Goal: Task Accomplishment & Management: Manage account settings

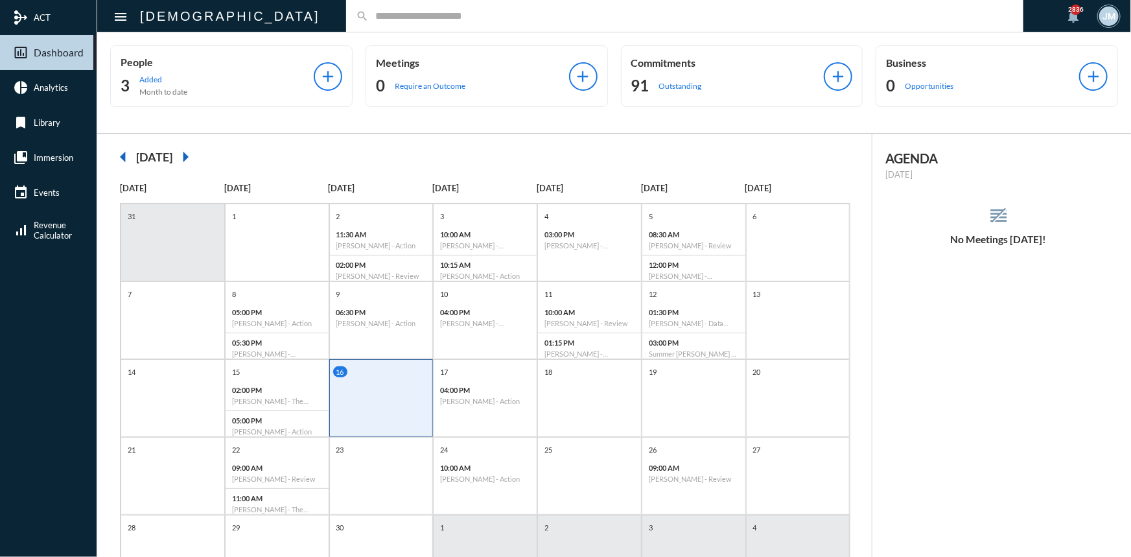
click at [369, 13] on input "text" at bounding box center [691, 15] width 645 height 11
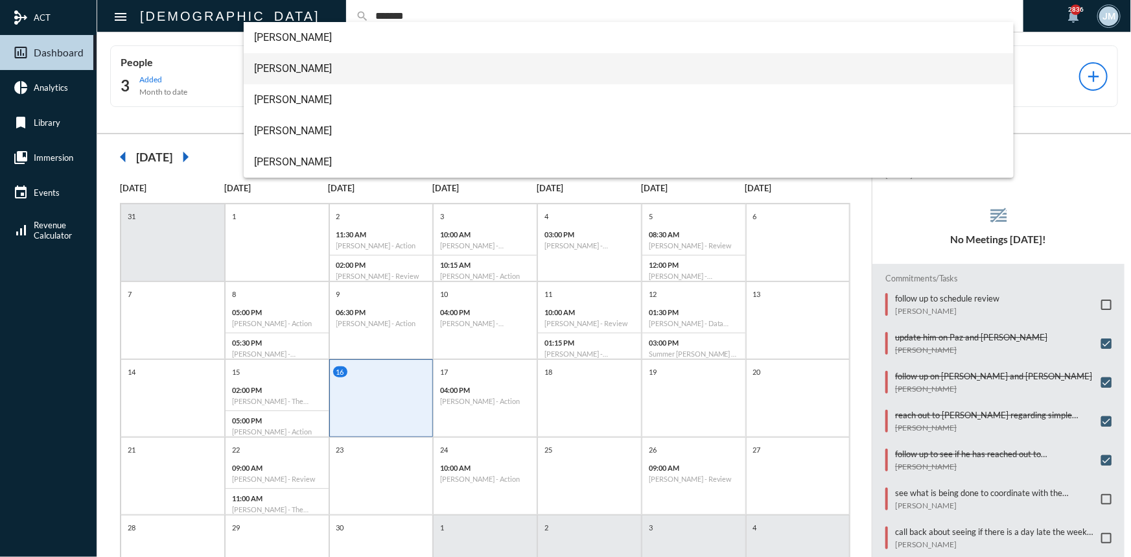
type input "*******"
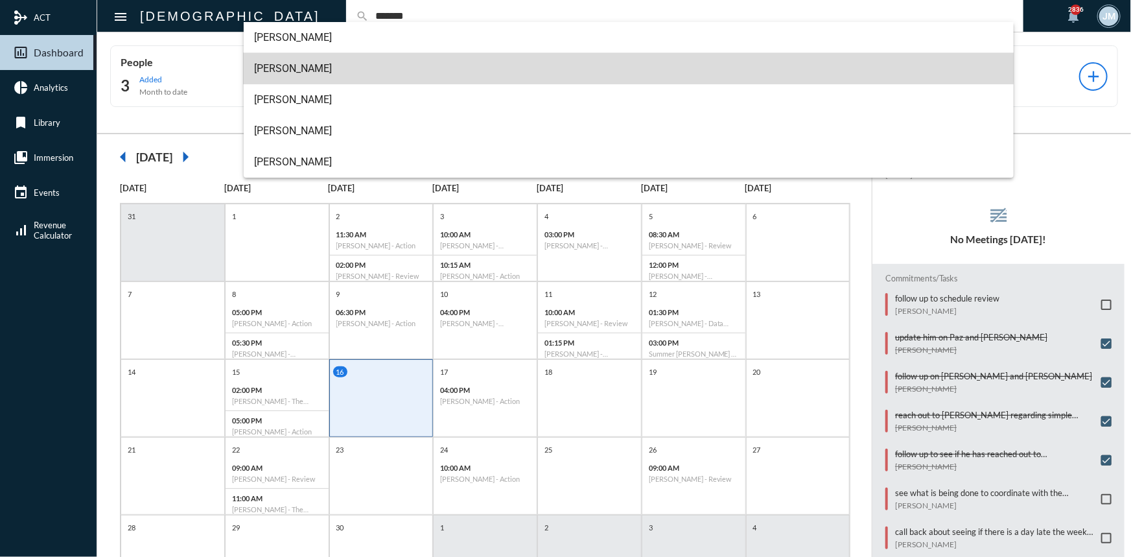
click at [295, 62] on span "[PERSON_NAME]" at bounding box center [628, 68] width 749 height 31
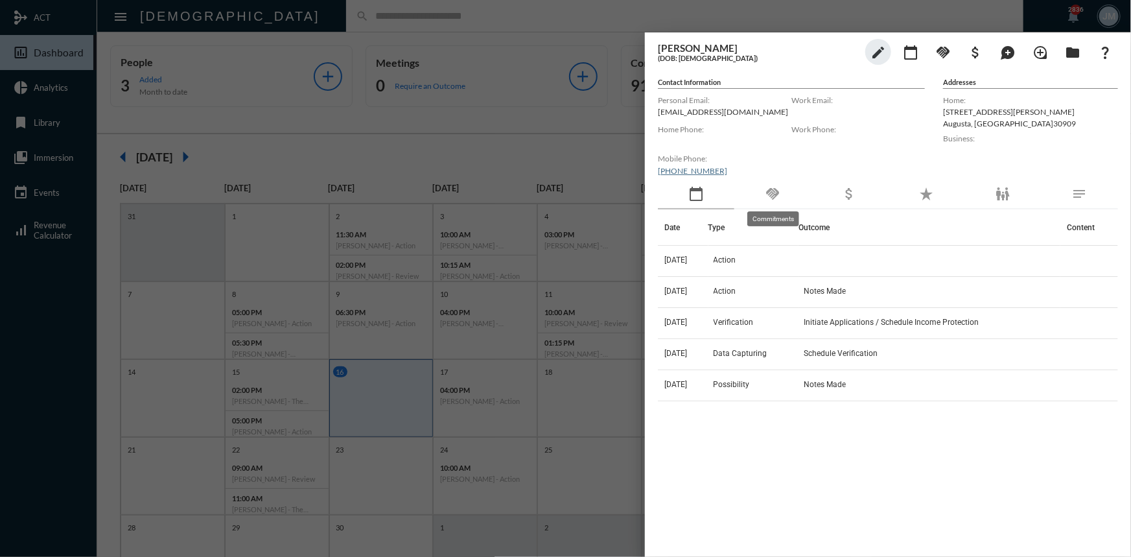
click at [774, 188] on mat-icon "handshake" at bounding box center [772, 194] width 16 height 16
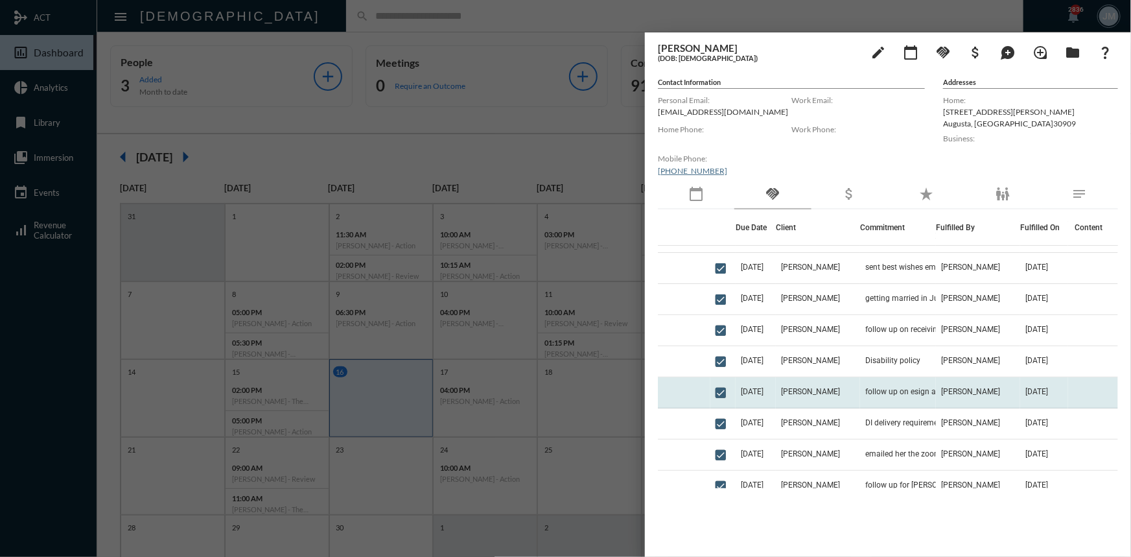
scroll to position [58, 0]
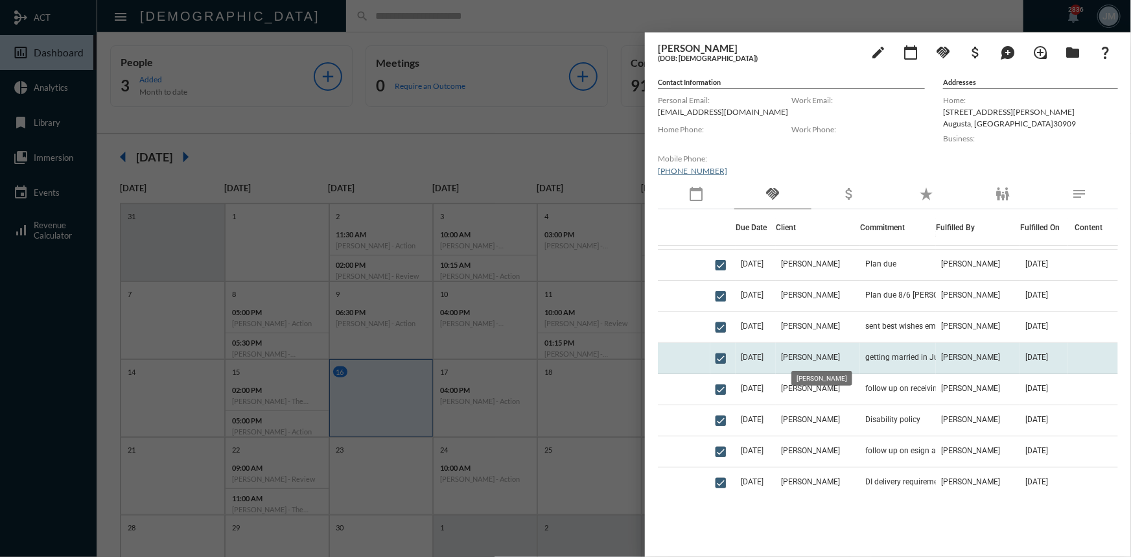
click at [802, 352] on span "[PERSON_NAME]" at bounding box center [810, 356] width 59 height 9
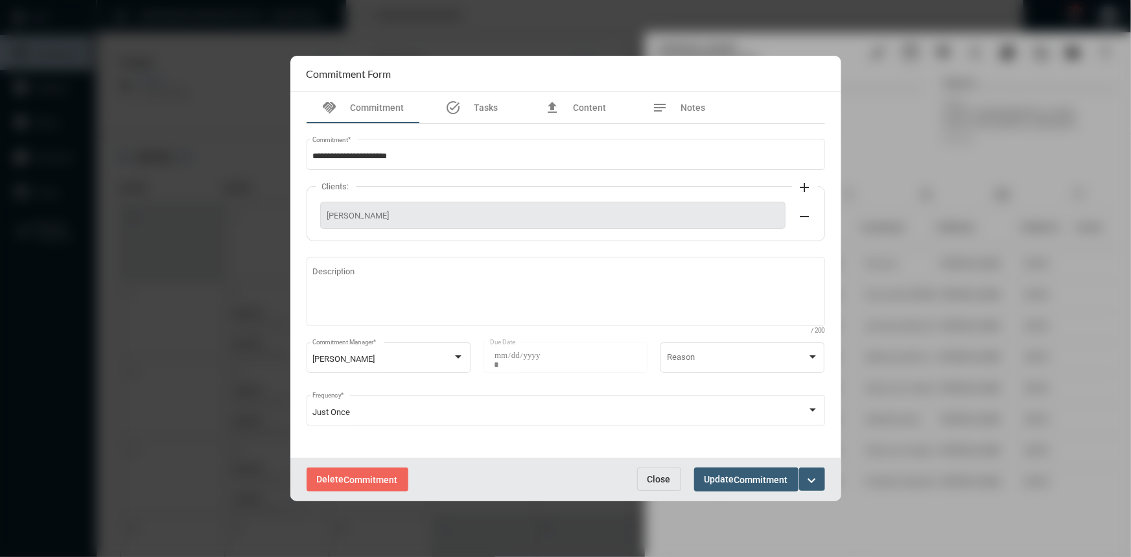
click at [680, 470] on div "Delete Commitment Close Update Commitment expand_more" at bounding box center [565, 478] width 551 height 43
click at [667, 482] on span "Close" at bounding box center [658, 479] width 23 height 10
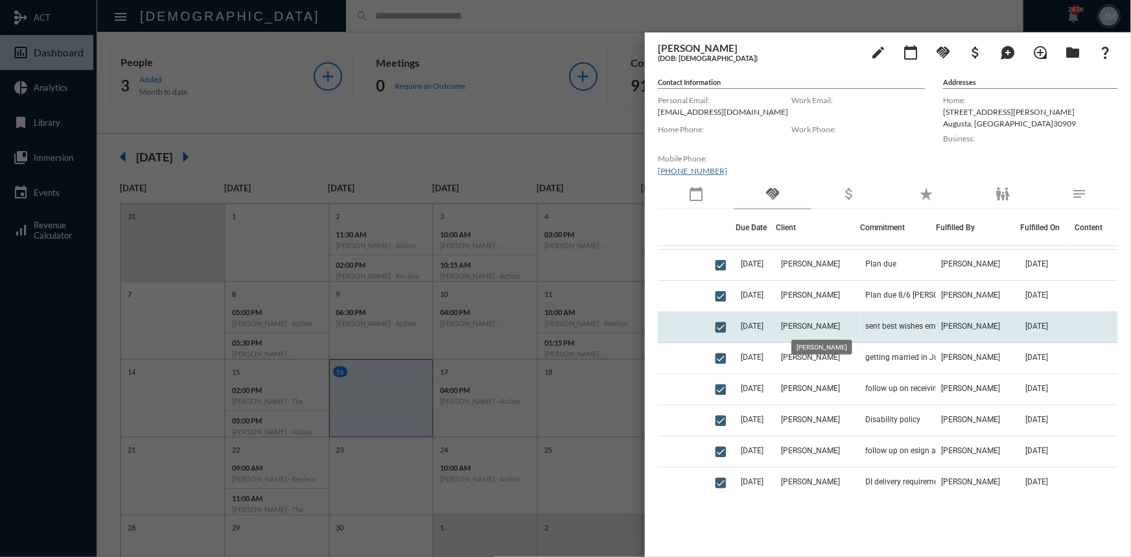
scroll to position [0, 0]
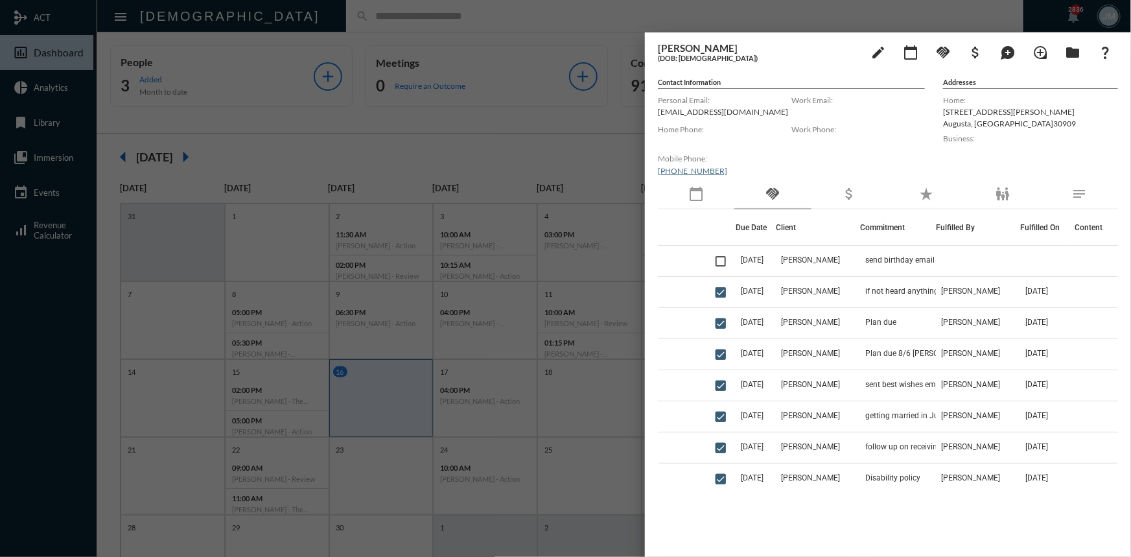
click at [602, 108] on div at bounding box center [565, 278] width 1131 height 557
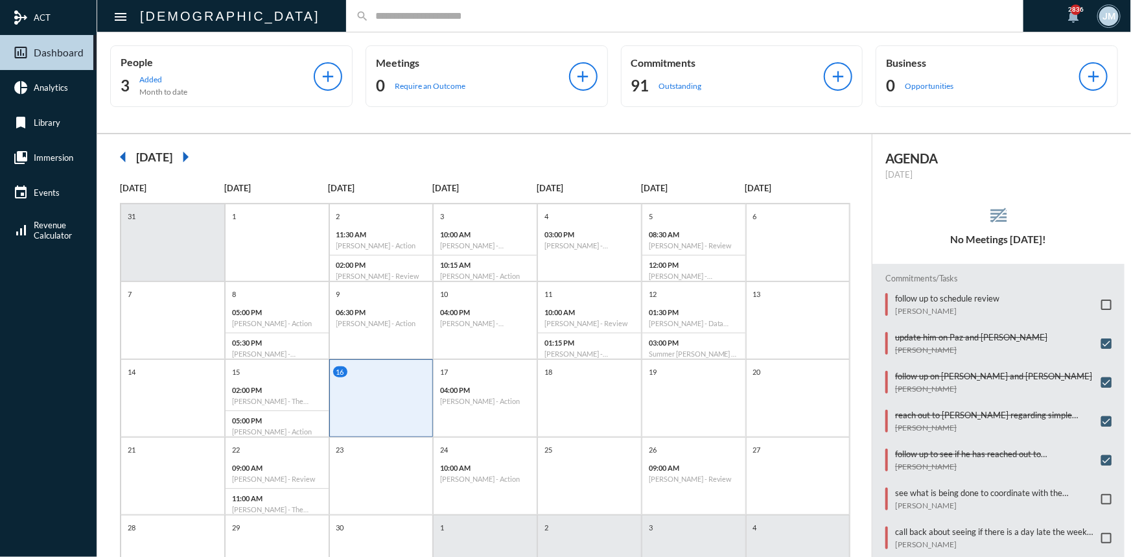
click at [369, 19] on input "text" at bounding box center [691, 15] width 645 height 11
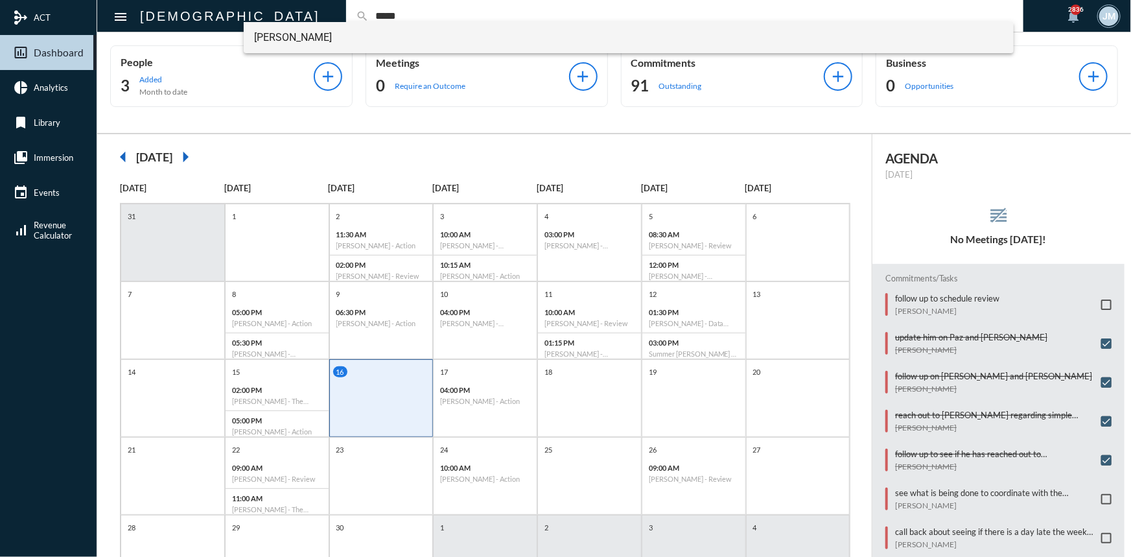
type input "*****"
click at [307, 36] on span "[PERSON_NAME]" at bounding box center [628, 37] width 749 height 31
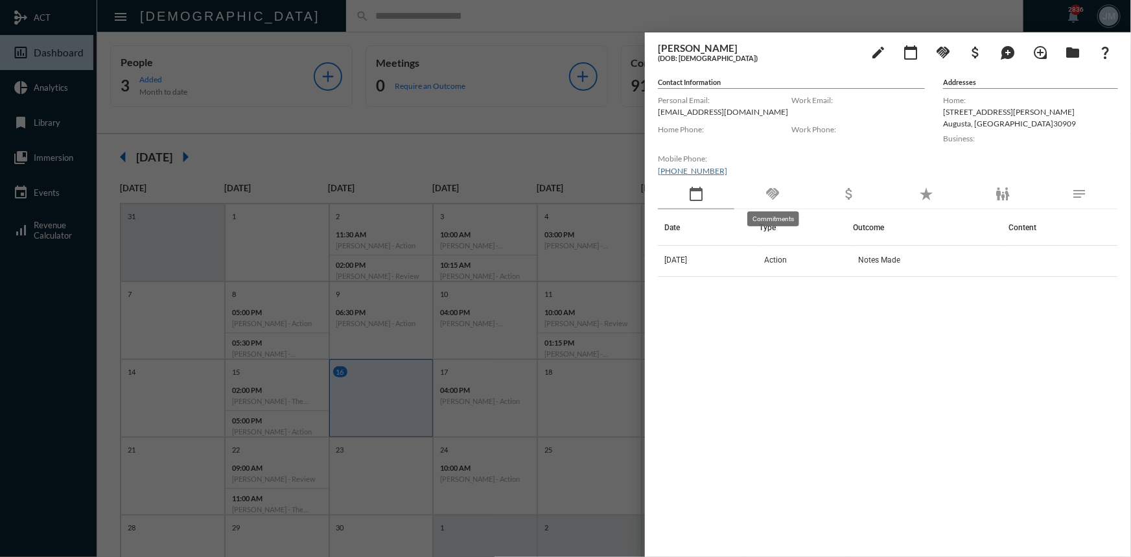
click at [771, 190] on mat-icon "handshake" at bounding box center [772, 194] width 16 height 16
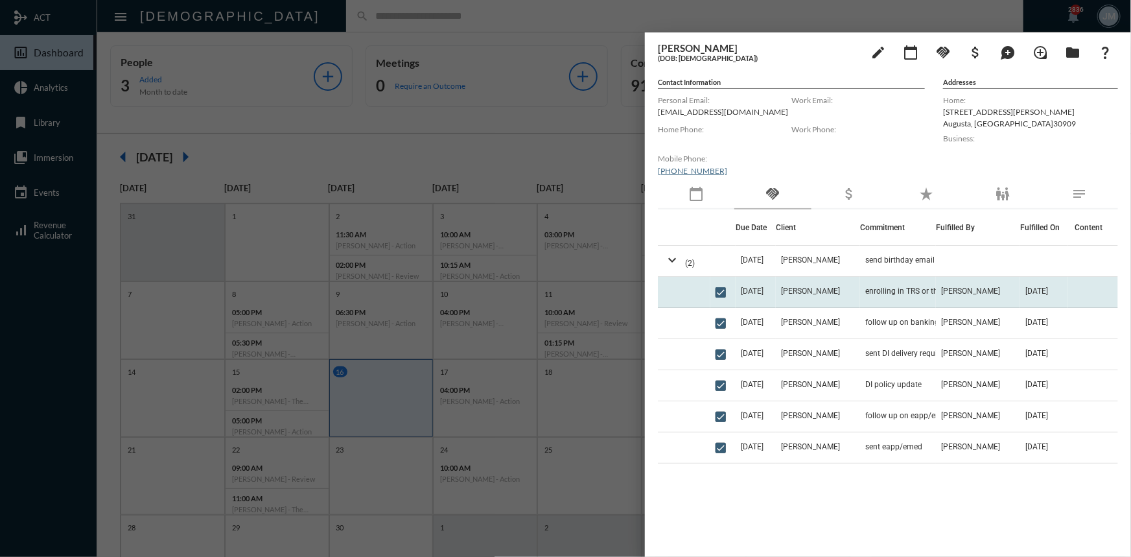
click at [858, 291] on td "[PERSON_NAME]" at bounding box center [818, 292] width 84 height 31
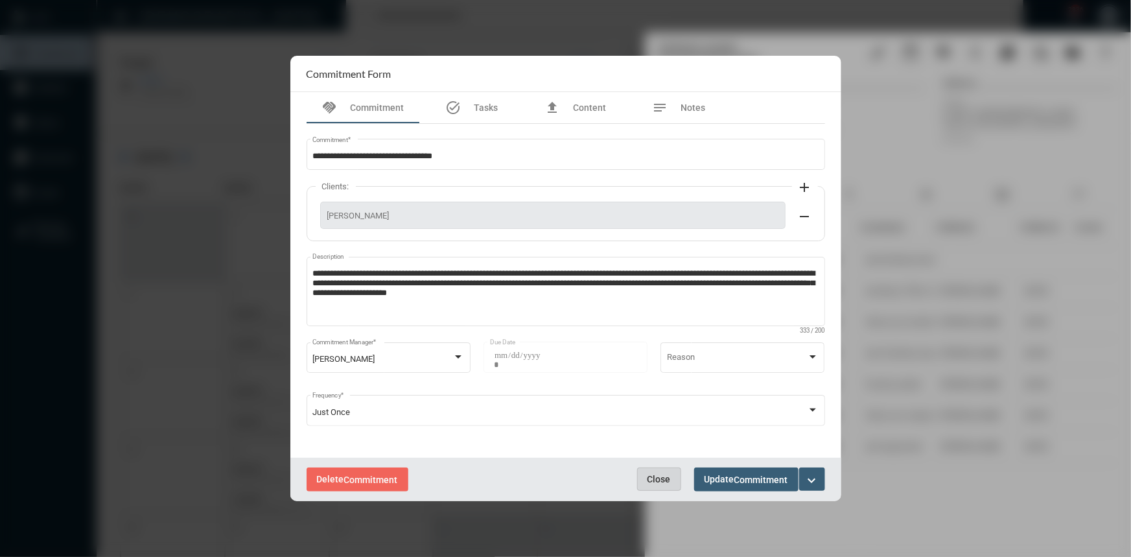
click at [645, 477] on button "Close" at bounding box center [659, 478] width 44 height 23
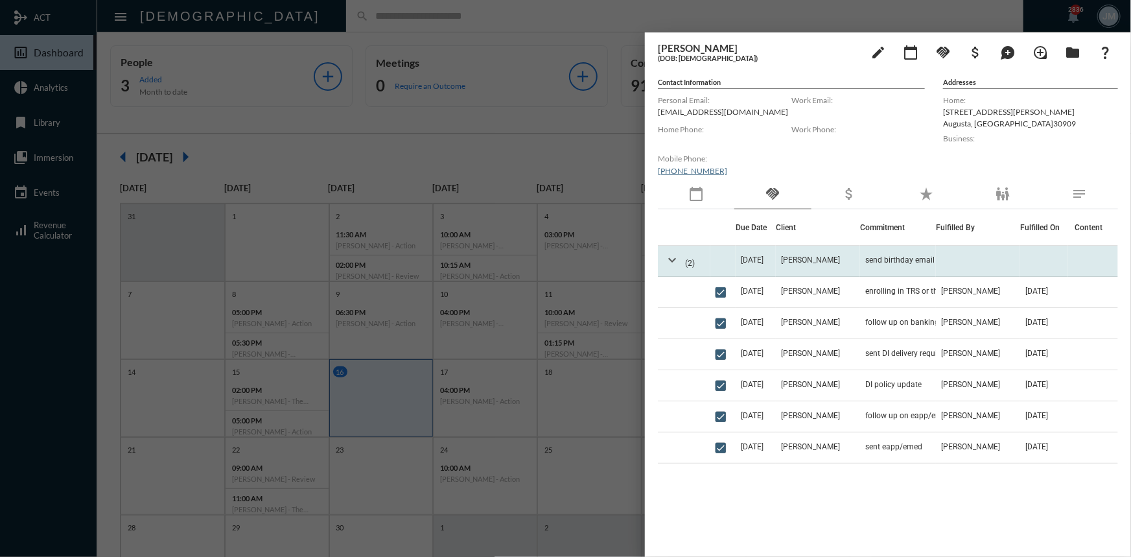
click at [667, 254] on mat-icon "expand_more" at bounding box center [672, 260] width 16 height 16
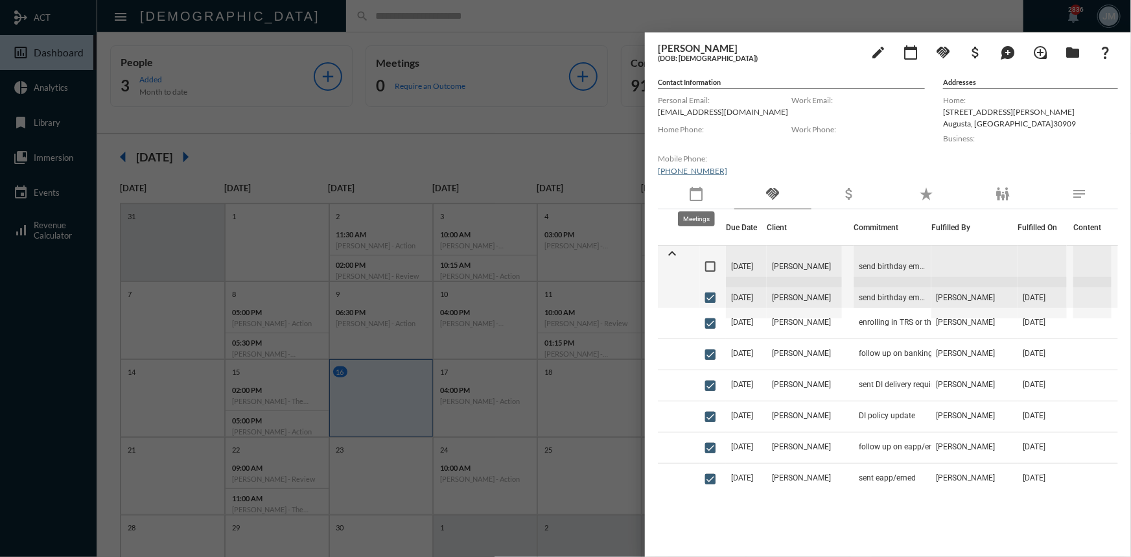
click at [696, 194] on mat-icon "calendar_today" at bounding box center [696, 194] width 16 height 16
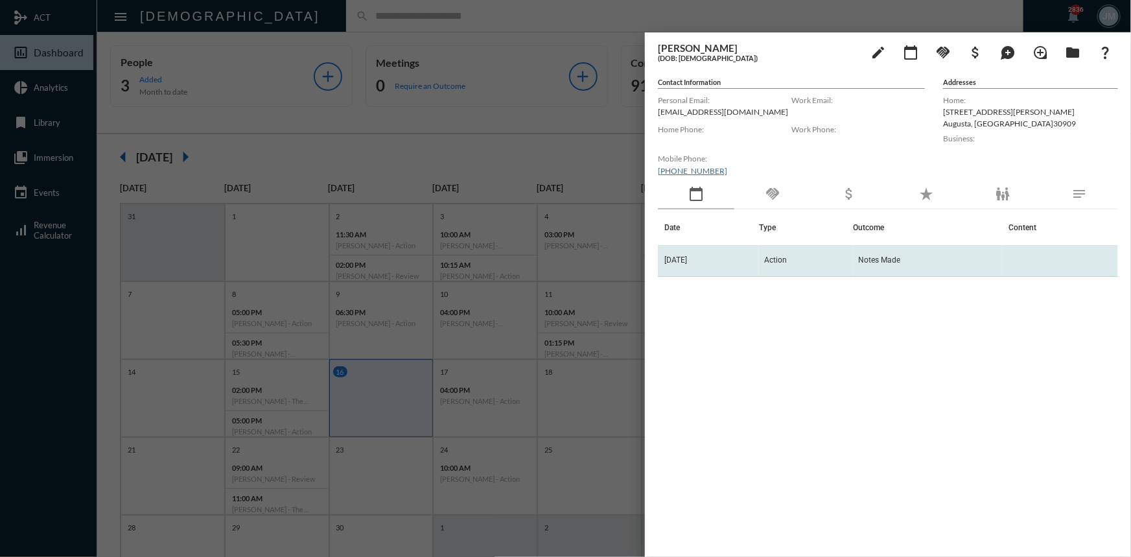
click at [693, 257] on td "[DATE]" at bounding box center [708, 261] width 101 height 31
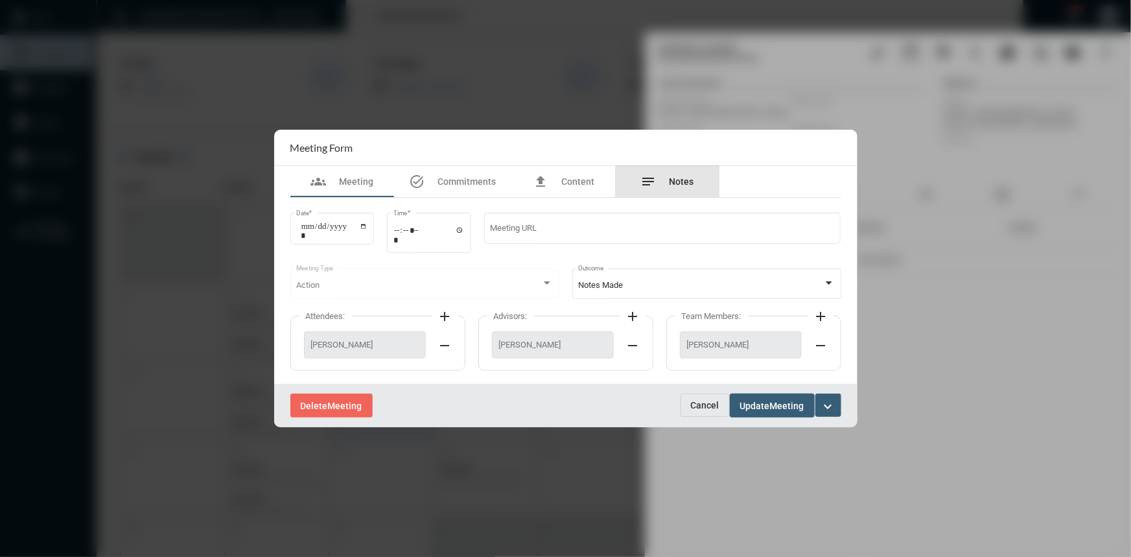
click at [685, 185] on span "Notes" at bounding box center [681, 181] width 25 height 10
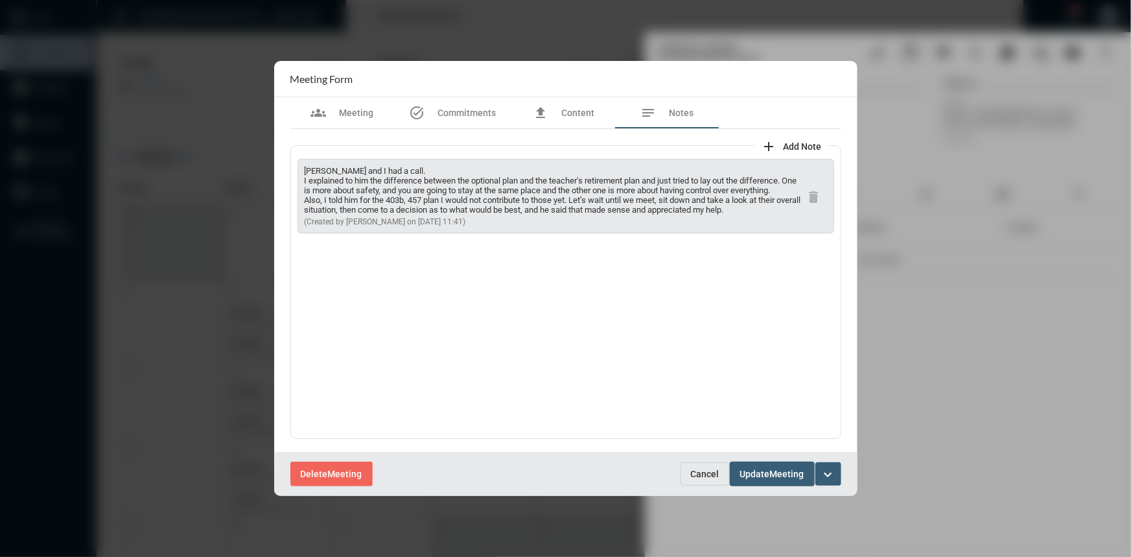
click at [252, 92] on div at bounding box center [565, 278] width 1131 height 557
click at [694, 466] on button "Cancel" at bounding box center [704, 473] width 49 height 23
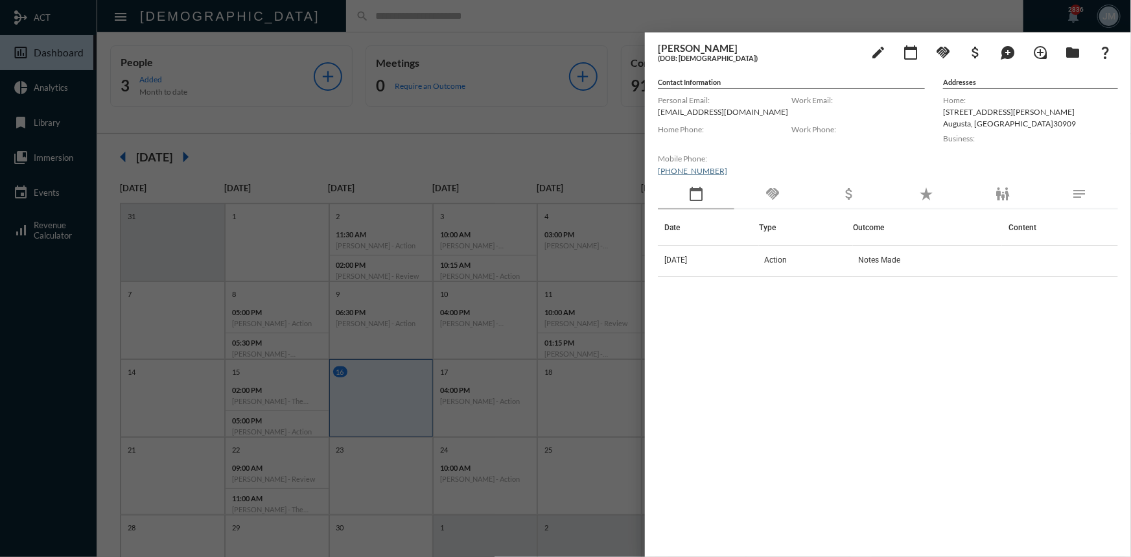
click at [520, 106] on div at bounding box center [565, 278] width 1131 height 557
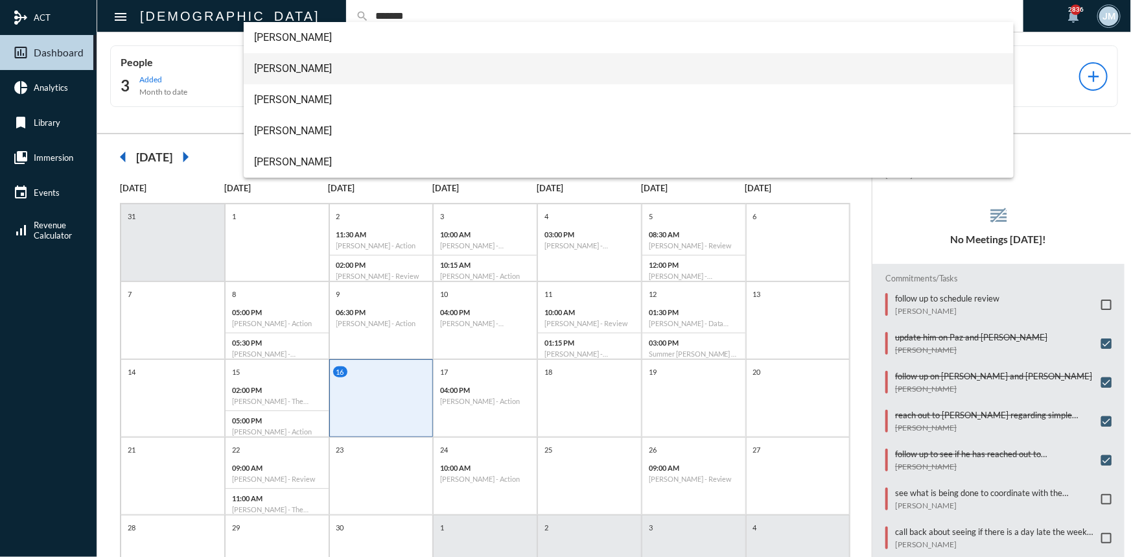
type input "*******"
click at [285, 67] on span "[PERSON_NAME]" at bounding box center [628, 68] width 749 height 31
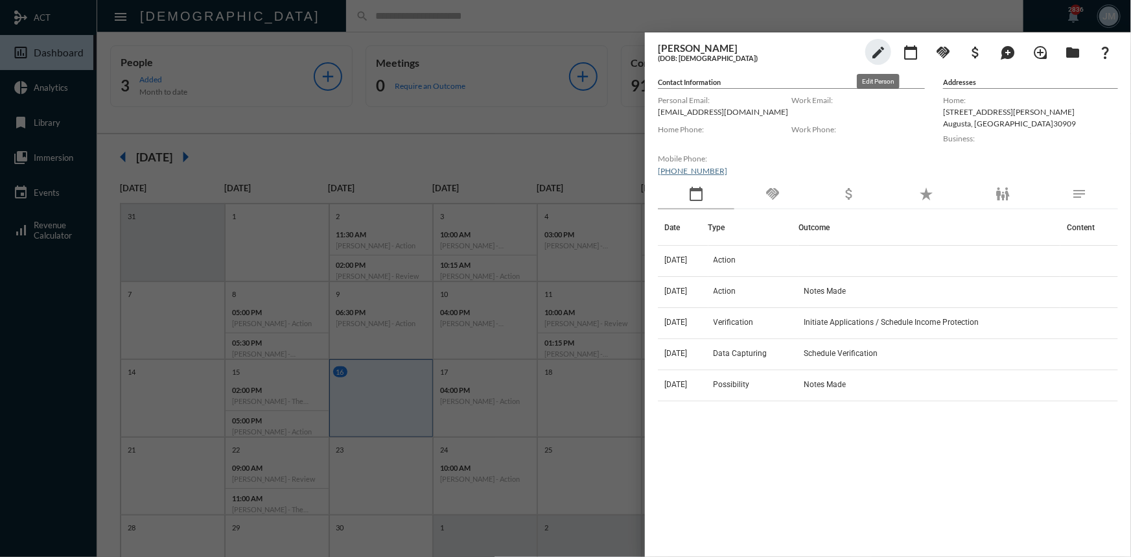
click at [879, 45] on mat-icon "edit" at bounding box center [878, 53] width 16 height 16
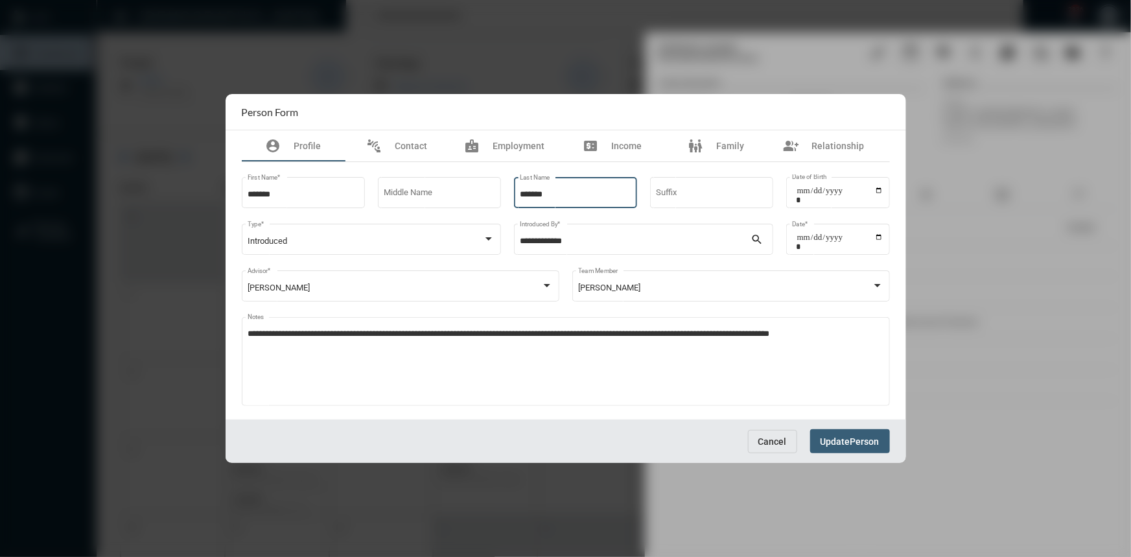
drag, startPoint x: 592, startPoint y: 190, endPoint x: 359, endPoint y: 170, distance: 233.4
click at [359, 170] on div "**********" at bounding box center [566, 290] width 648 height 257
type input "*****"
click at [826, 440] on span "Update" at bounding box center [835, 441] width 30 height 10
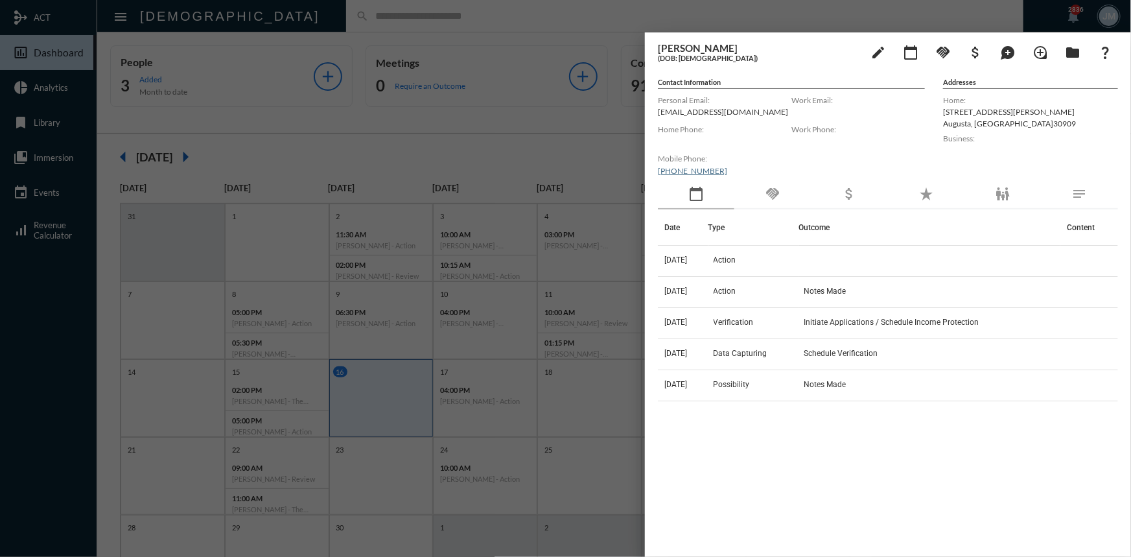
click at [542, 128] on div at bounding box center [565, 278] width 1131 height 557
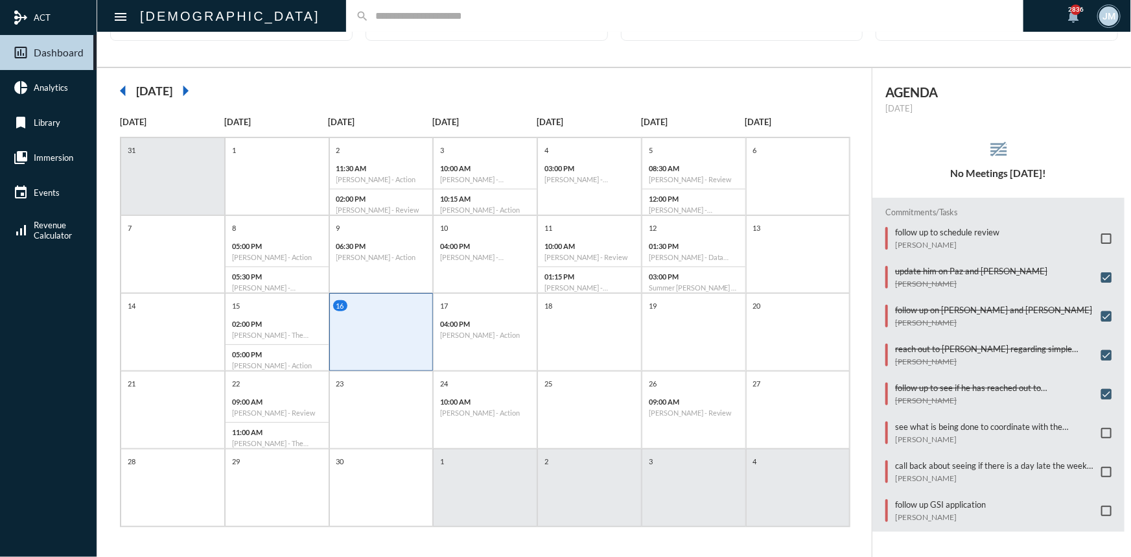
scroll to position [67, 0]
click at [954, 500] on p "follow up GSI application" at bounding box center [940, 503] width 91 height 10
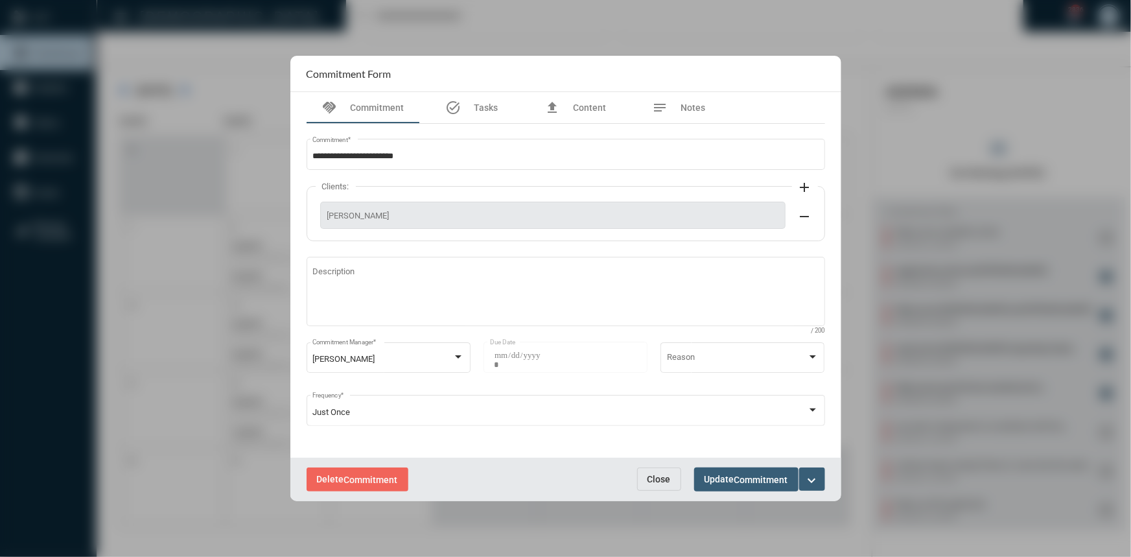
click at [650, 479] on span "Close" at bounding box center [658, 479] width 23 height 10
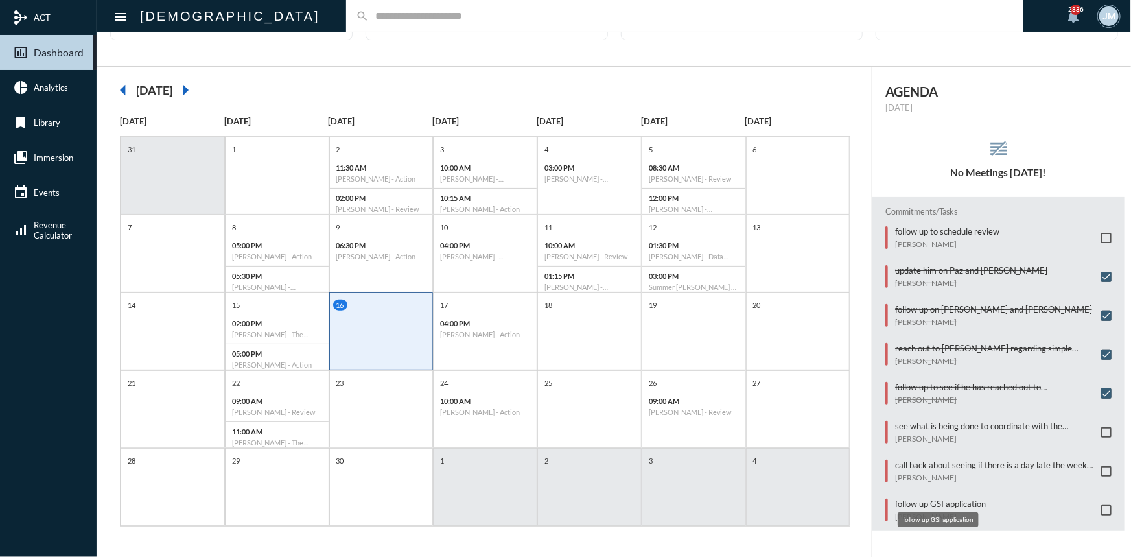
click at [899, 498] on p "follow up GSI application" at bounding box center [940, 503] width 91 height 10
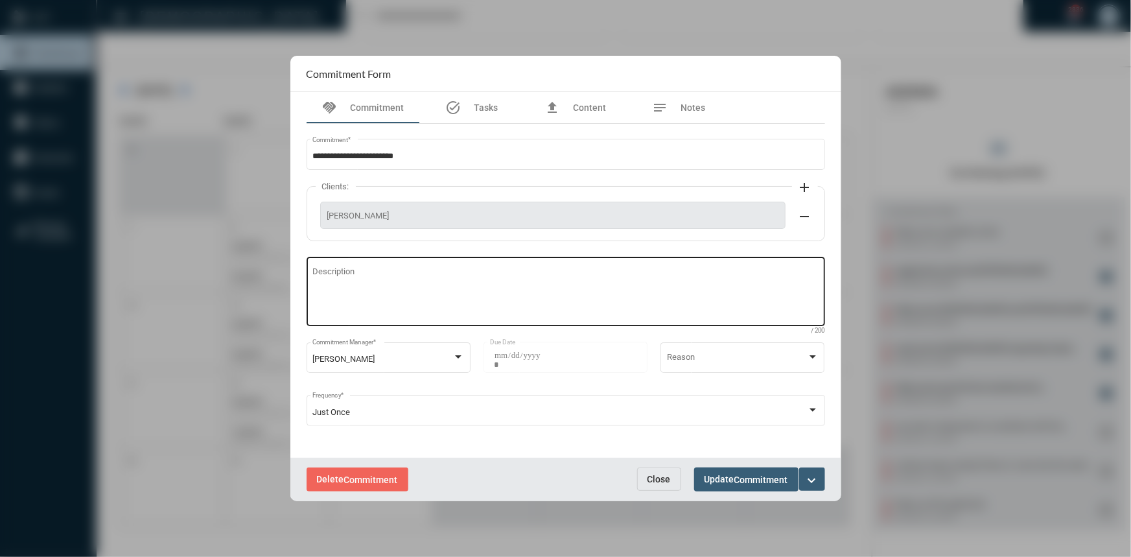
click at [401, 273] on textarea "Description" at bounding box center [565, 293] width 506 height 51
type textarea "**********"
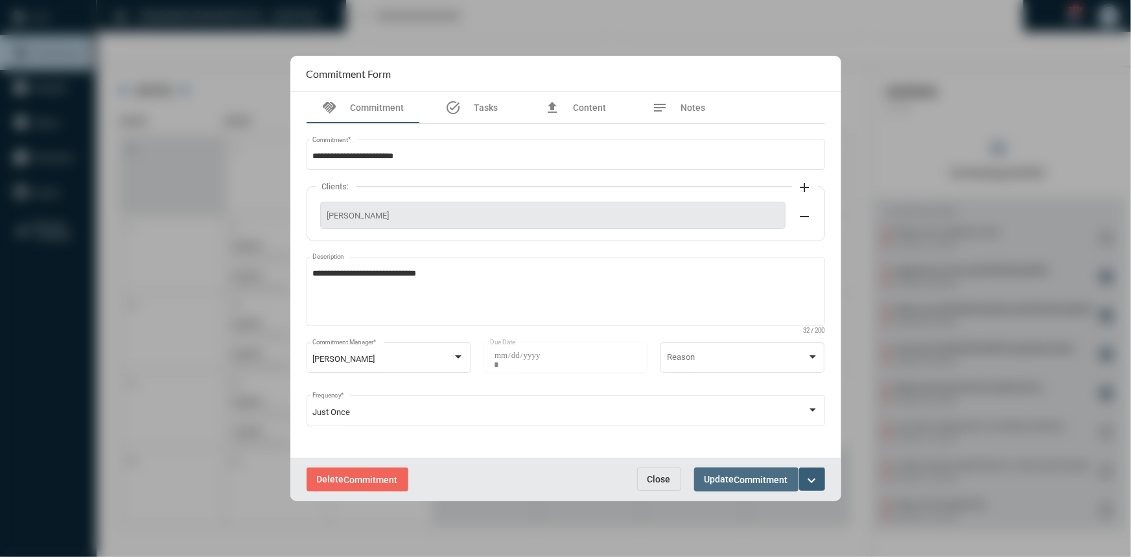
click at [714, 478] on span "Update Commitment" at bounding box center [746, 479] width 84 height 10
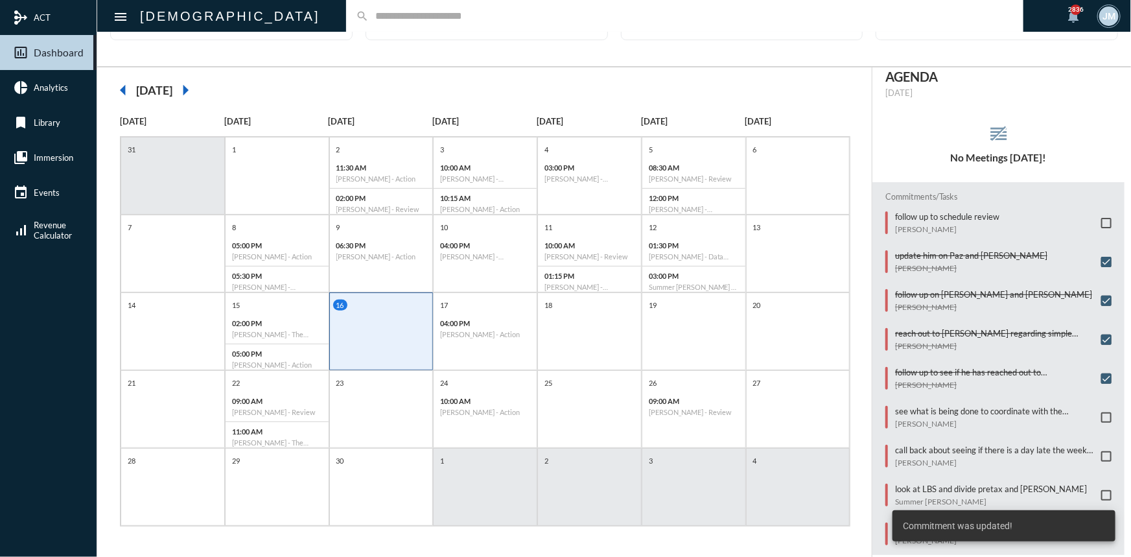
scroll to position [29, 0]
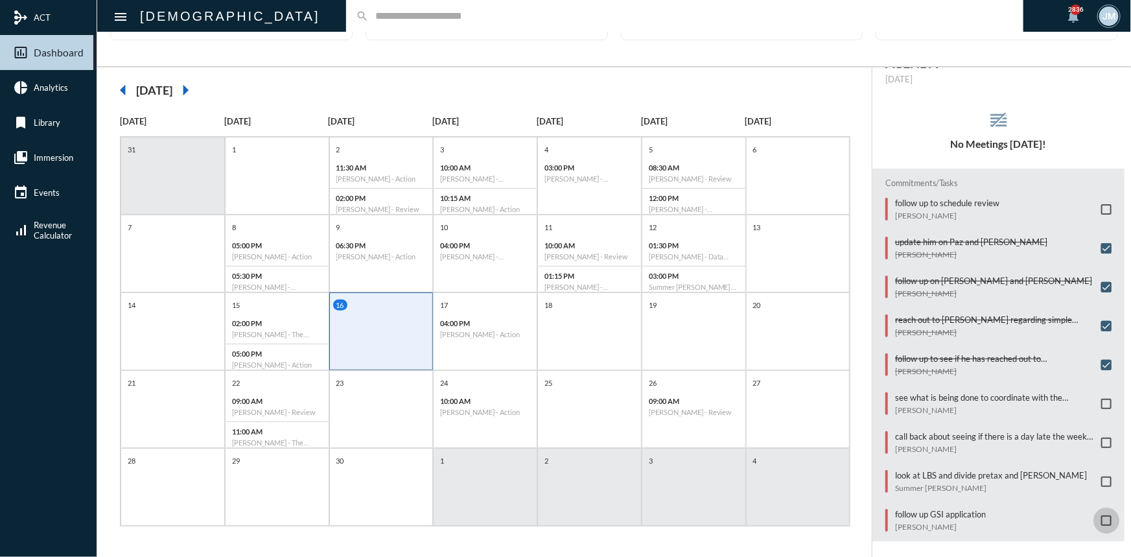
click at [1101, 517] on span at bounding box center [1106, 520] width 10 height 10
click at [987, 381] on div "Commitments/Tasks follow up to schedule review [PERSON_NAME] update him on [PER…" at bounding box center [998, 354] width 252 height 373
click at [991, 392] on p "see what is being done to coordinate with the Guardian w/d that happens on the …" at bounding box center [995, 397] width 200 height 10
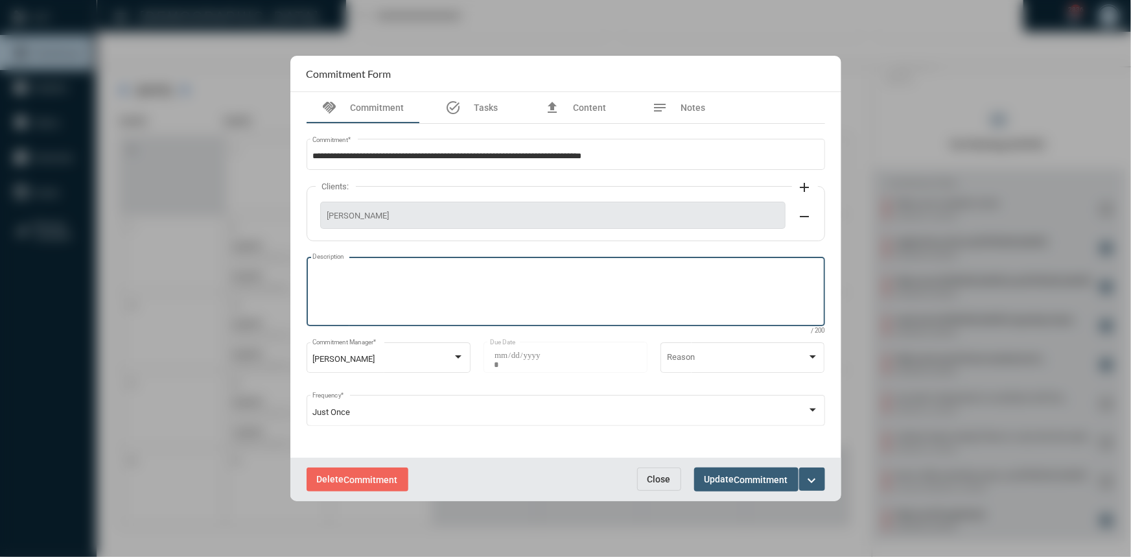
click at [341, 274] on textarea "Description" at bounding box center [565, 293] width 506 height 51
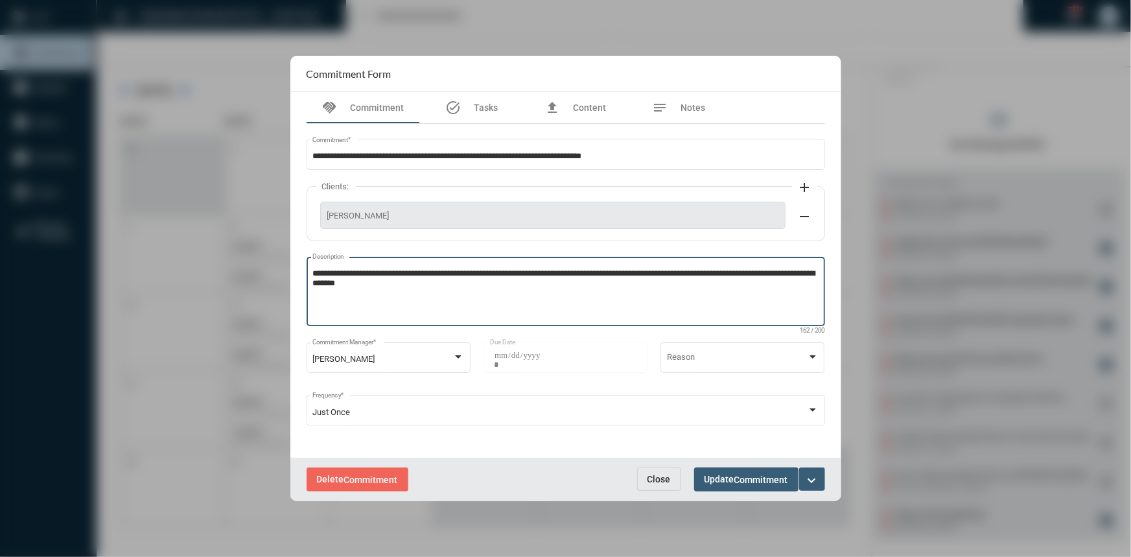
type textarea "**********"
click at [720, 479] on span "Update Commitment" at bounding box center [746, 479] width 84 height 10
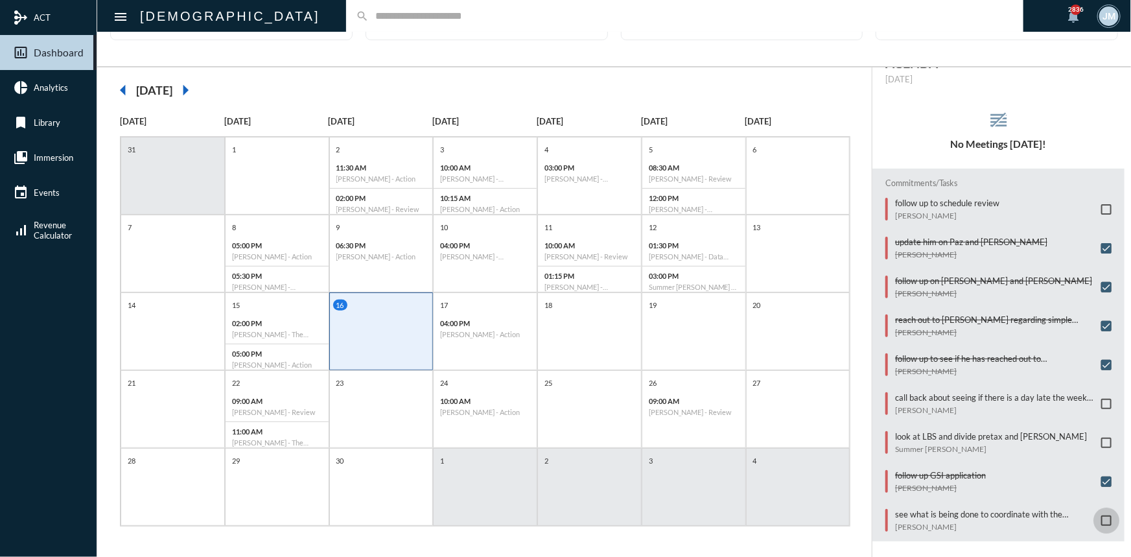
click at [1101, 515] on span at bounding box center [1106, 520] width 10 height 10
click at [972, 392] on p "call back about seeing if there is a day late the week of the 22nd or 29th" at bounding box center [995, 397] width 200 height 10
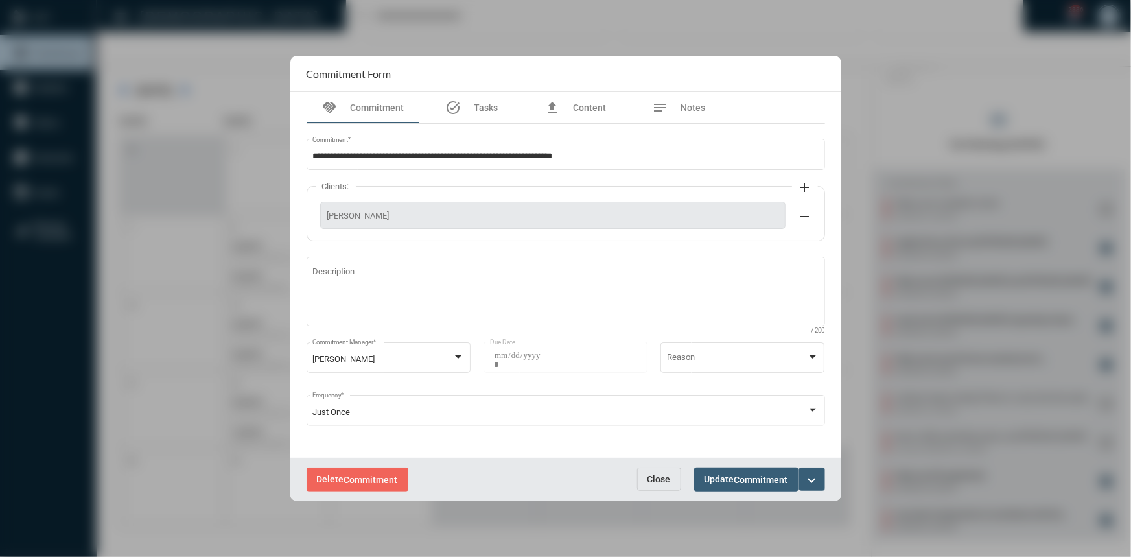
click at [812, 479] on mat-icon "expand_more" at bounding box center [812, 480] width 16 height 16
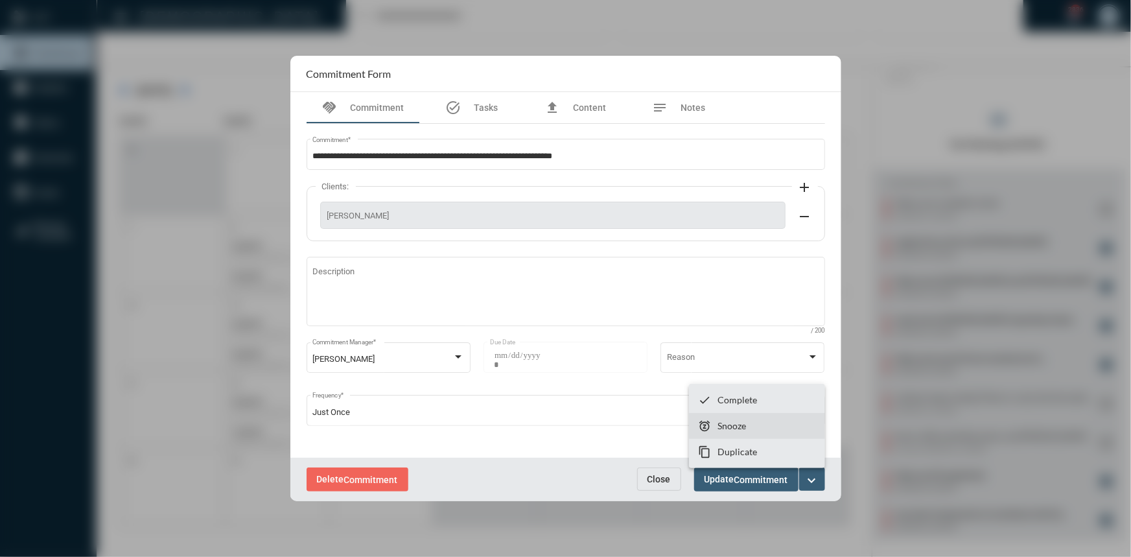
click at [752, 431] on section "snooze Snooze" at bounding box center [757, 426] width 136 height 26
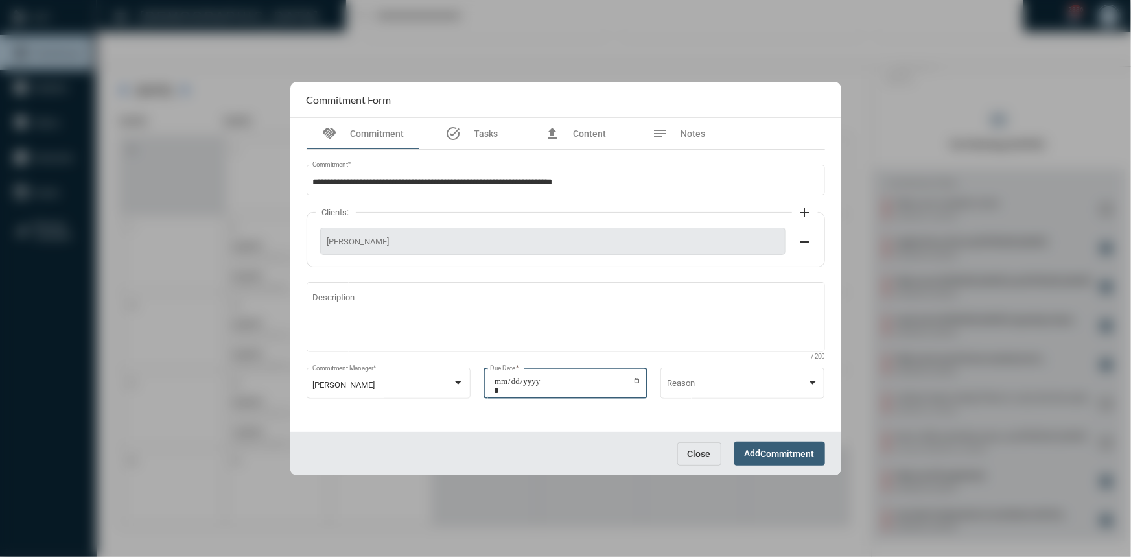
click at [634, 378] on input "**********" at bounding box center [567, 385] width 147 height 18
type input "**********"
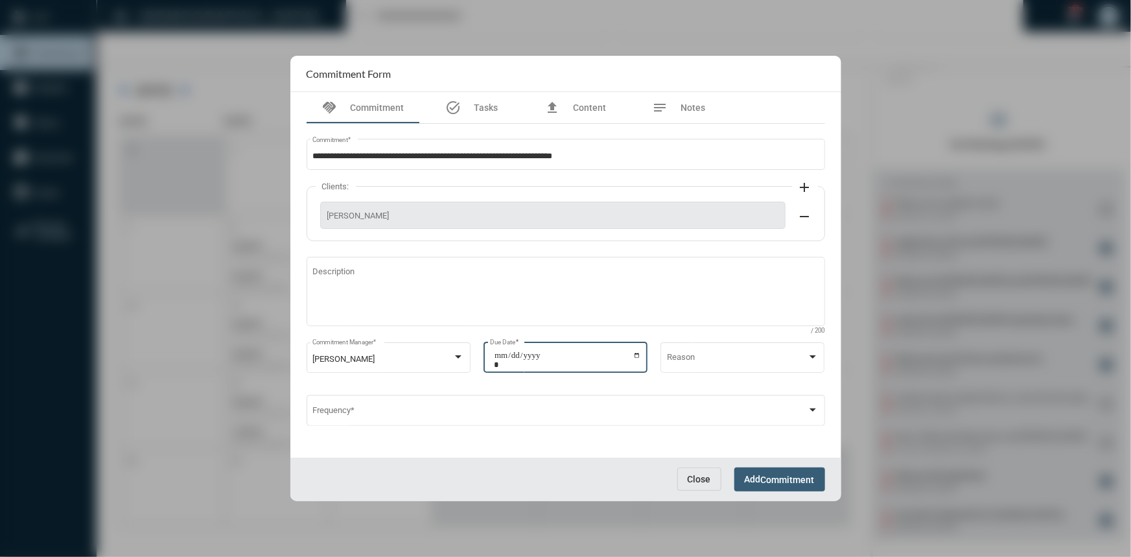
click at [784, 476] on span "Commitment" at bounding box center [788, 479] width 54 height 10
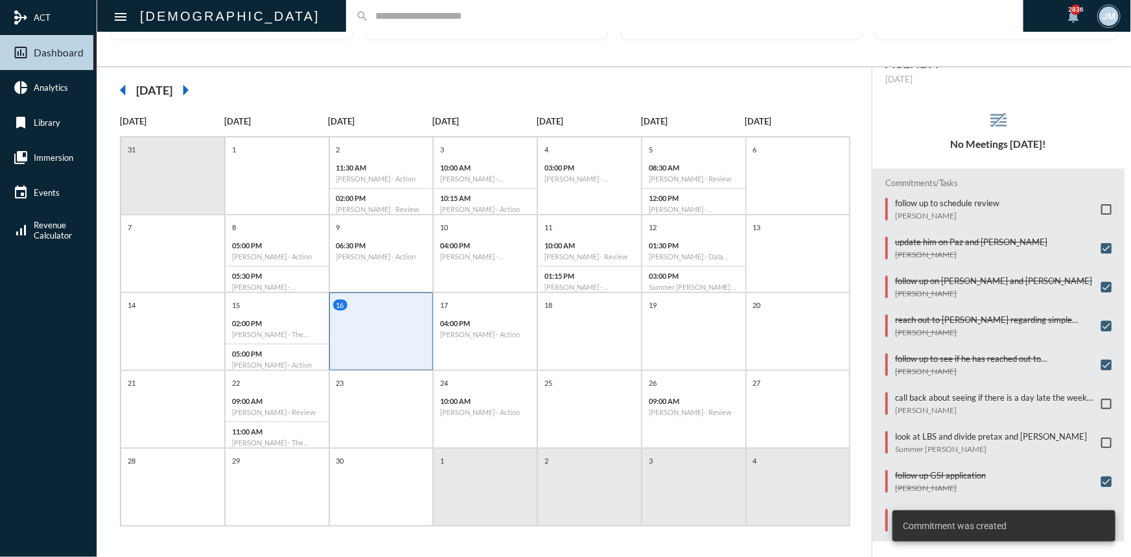
scroll to position [0, 0]
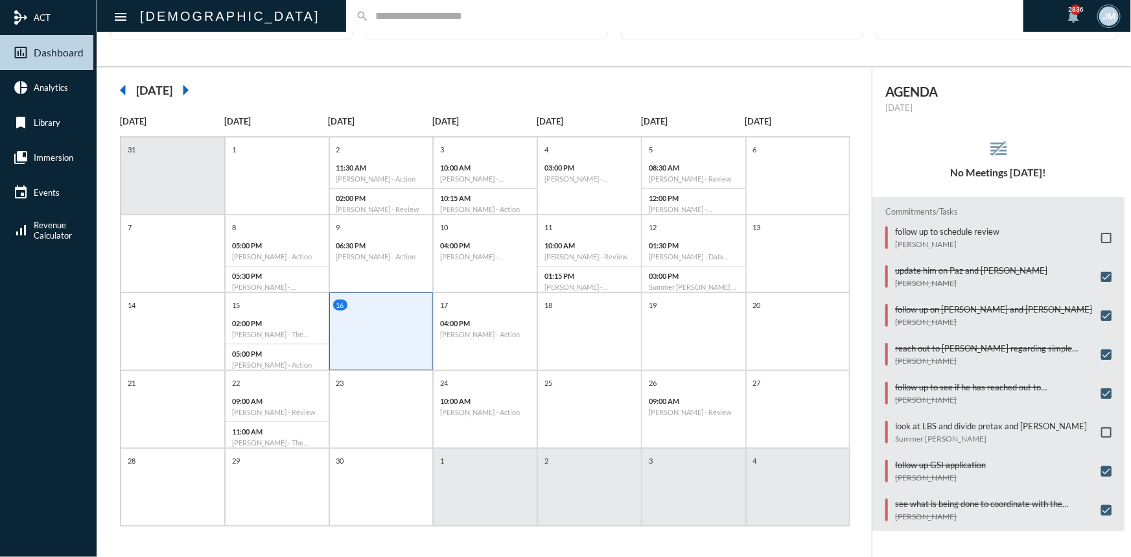
click at [1101, 427] on span at bounding box center [1106, 432] width 10 height 10
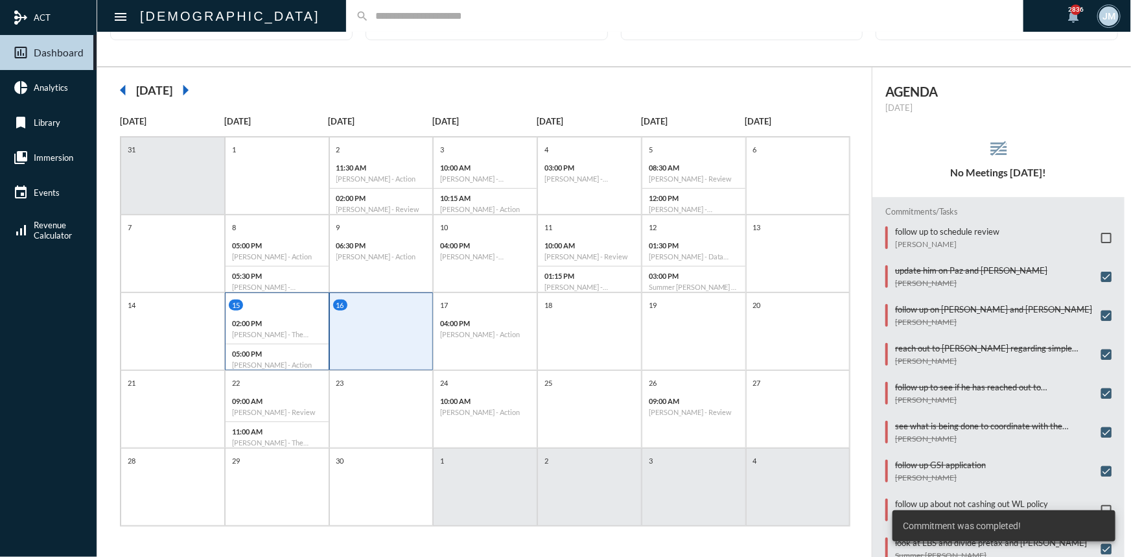
click at [286, 314] on div "02:00 PM [PERSON_NAME] - The Philosophy" at bounding box center [276, 329] width 103 height 30
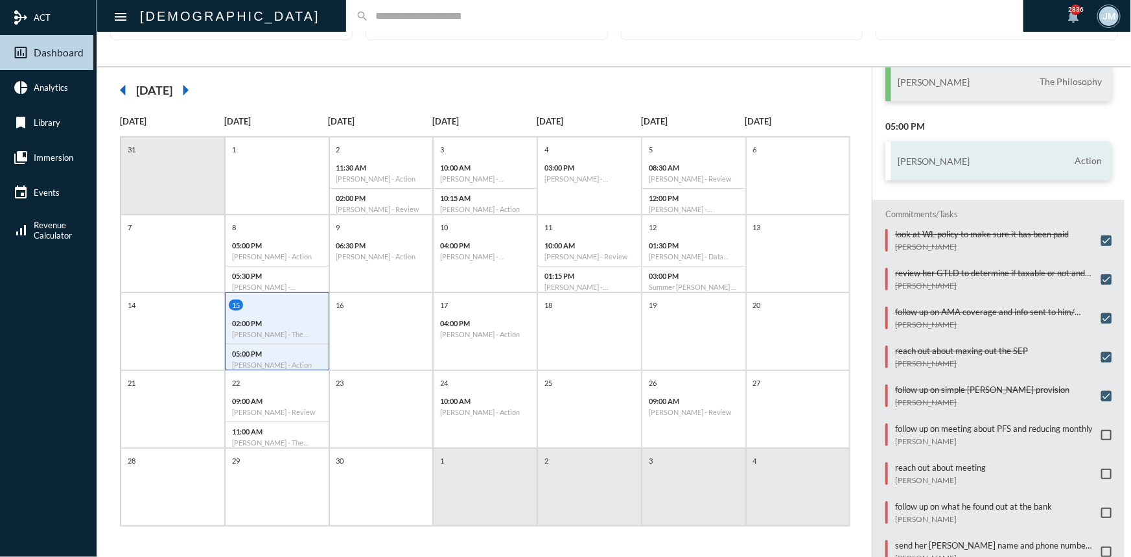
scroll to position [121, 0]
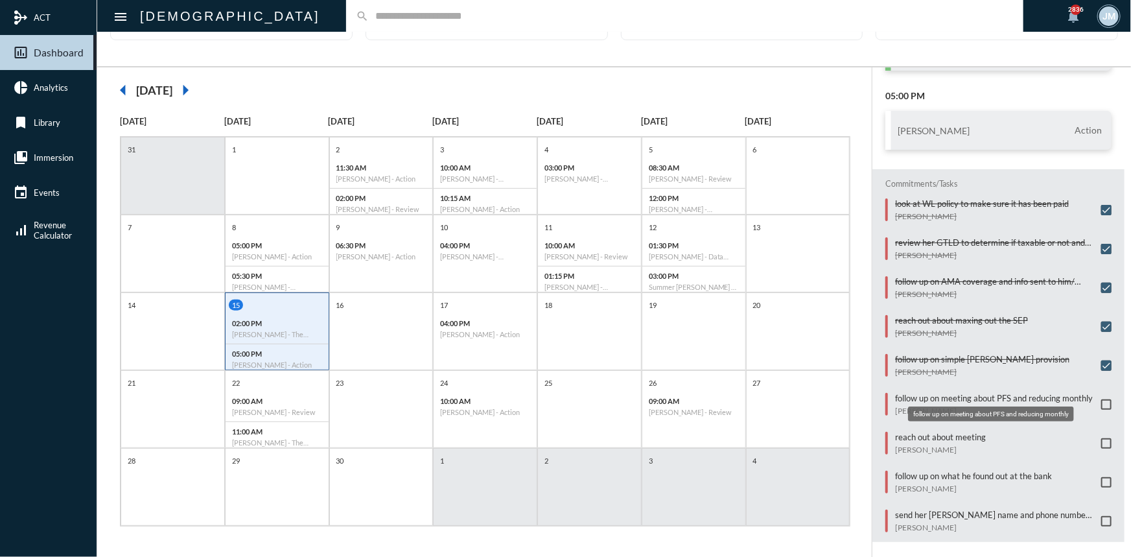
click at [983, 393] on p "follow up on meeting about PFS and reducing monthly" at bounding box center [994, 398] width 198 height 10
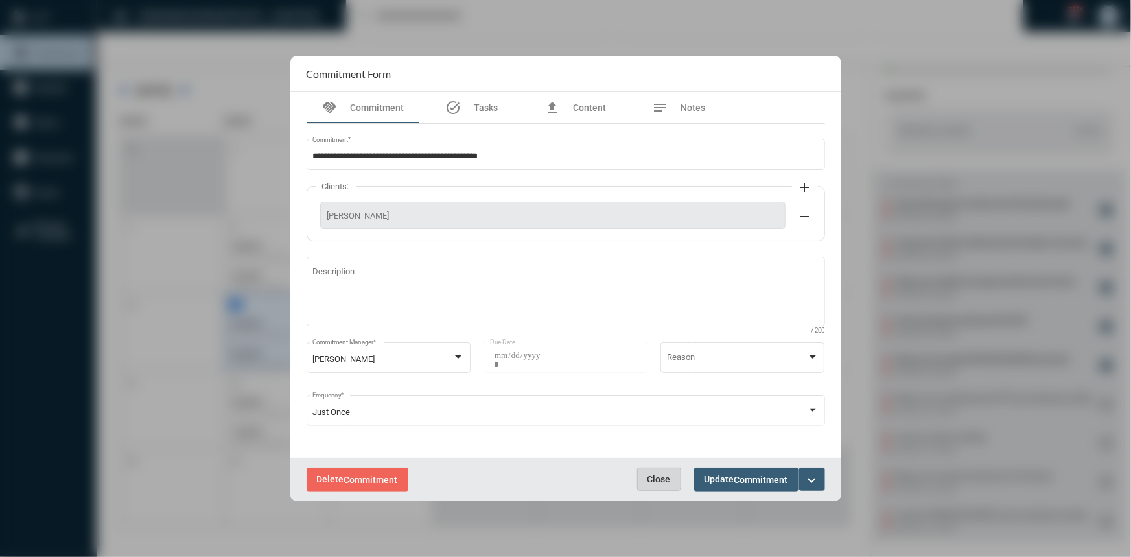
click at [650, 480] on span "Close" at bounding box center [658, 479] width 23 height 10
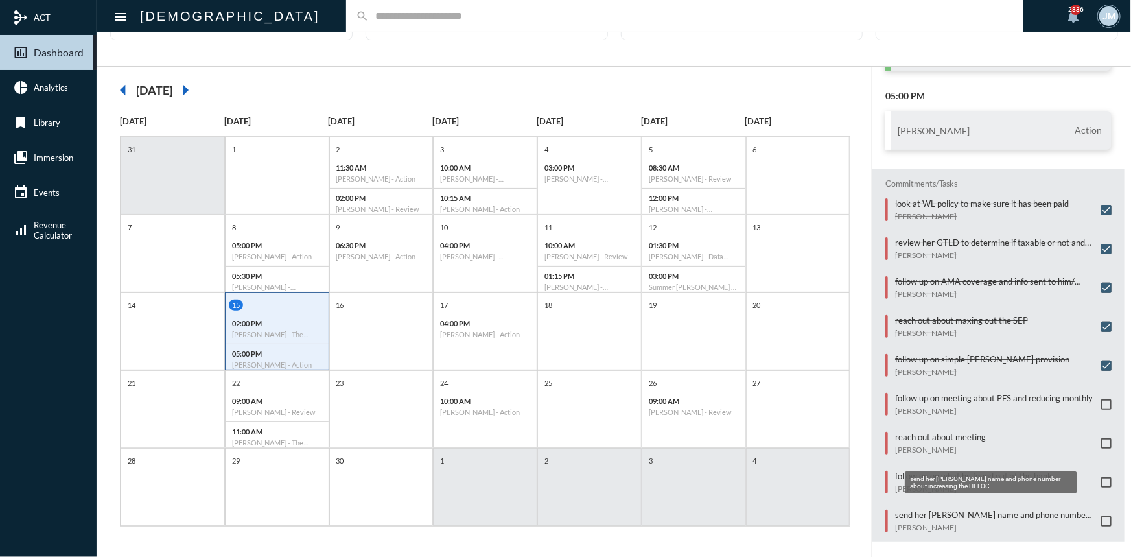
click at [945, 509] on p "send her [PERSON_NAME] name and phone number about increasing the HELOC" at bounding box center [995, 514] width 200 height 10
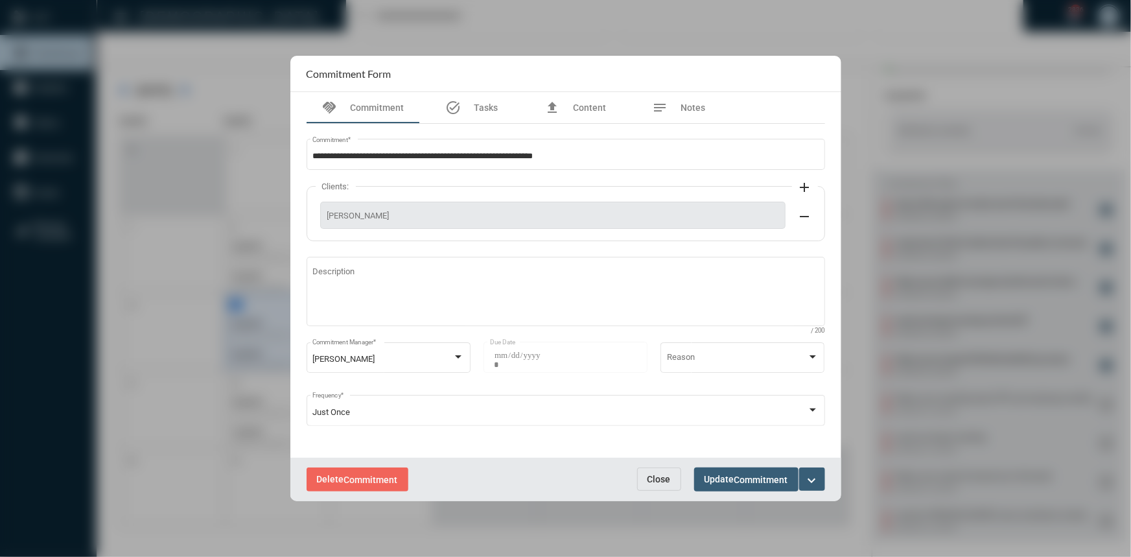
click at [654, 480] on span "Close" at bounding box center [658, 479] width 23 height 10
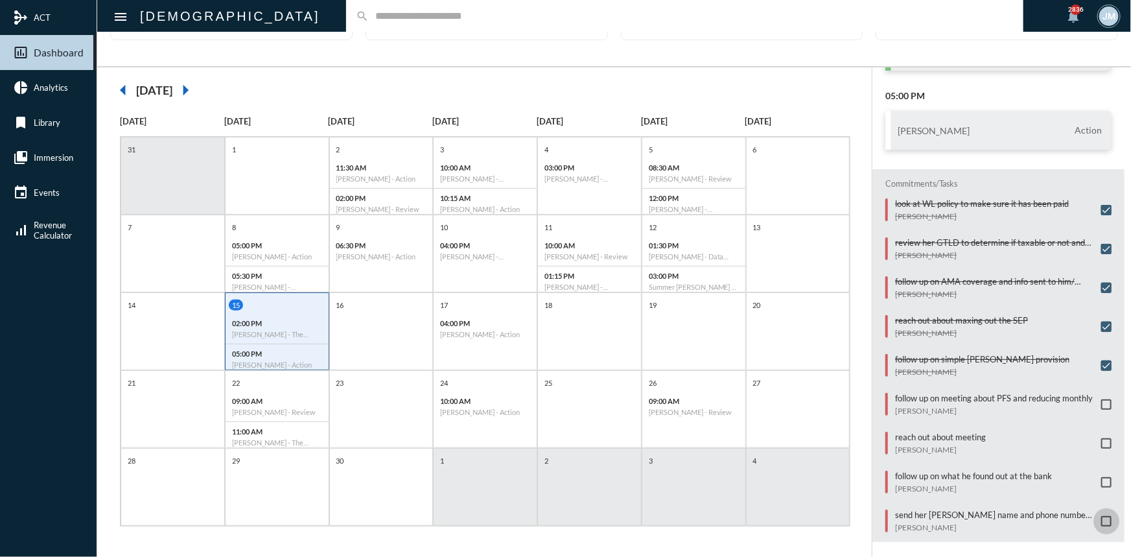
click at [1101, 516] on span at bounding box center [1106, 521] width 10 height 10
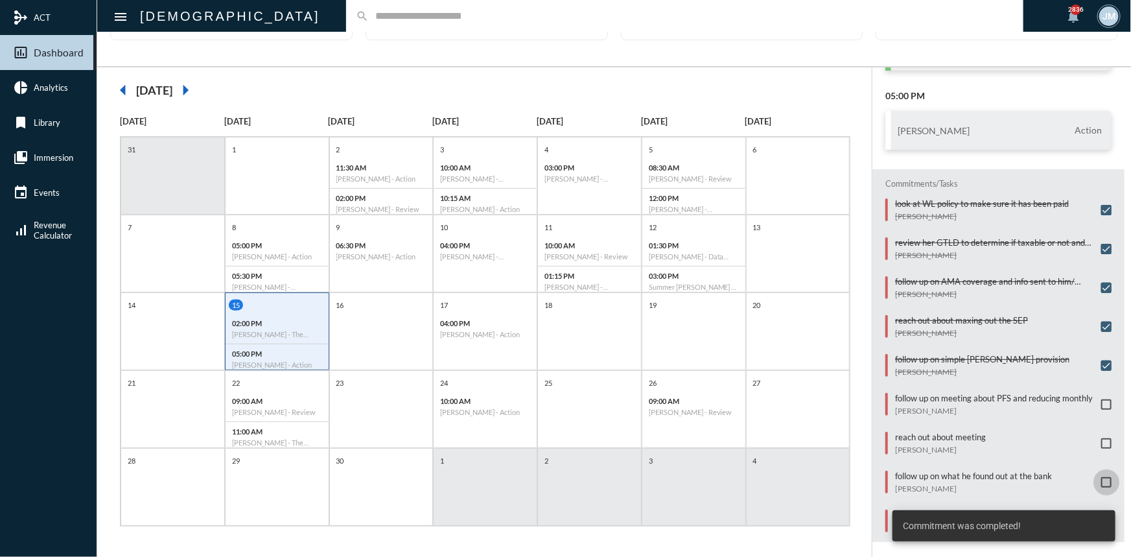
click at [1102, 477] on span at bounding box center [1106, 482] width 10 height 10
click at [1101, 438] on span at bounding box center [1106, 443] width 10 height 10
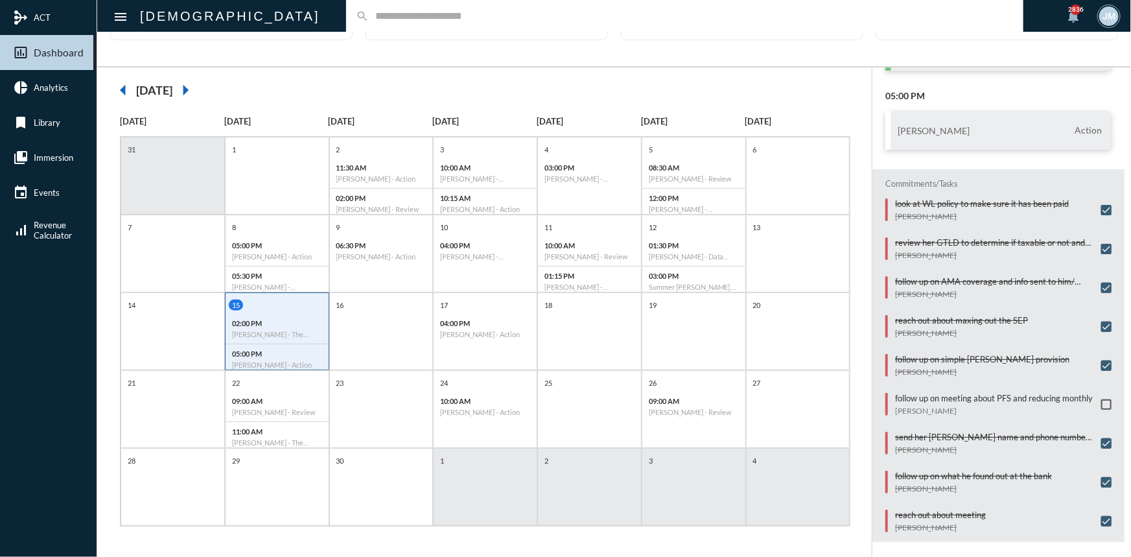
click at [1101, 399] on span at bounding box center [1106, 404] width 10 height 10
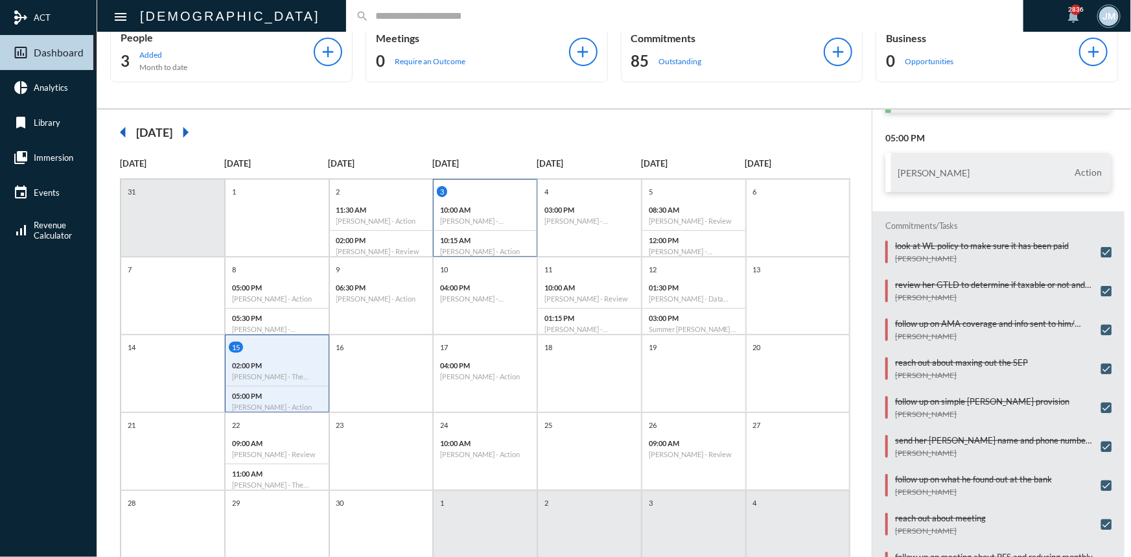
scroll to position [0, 0]
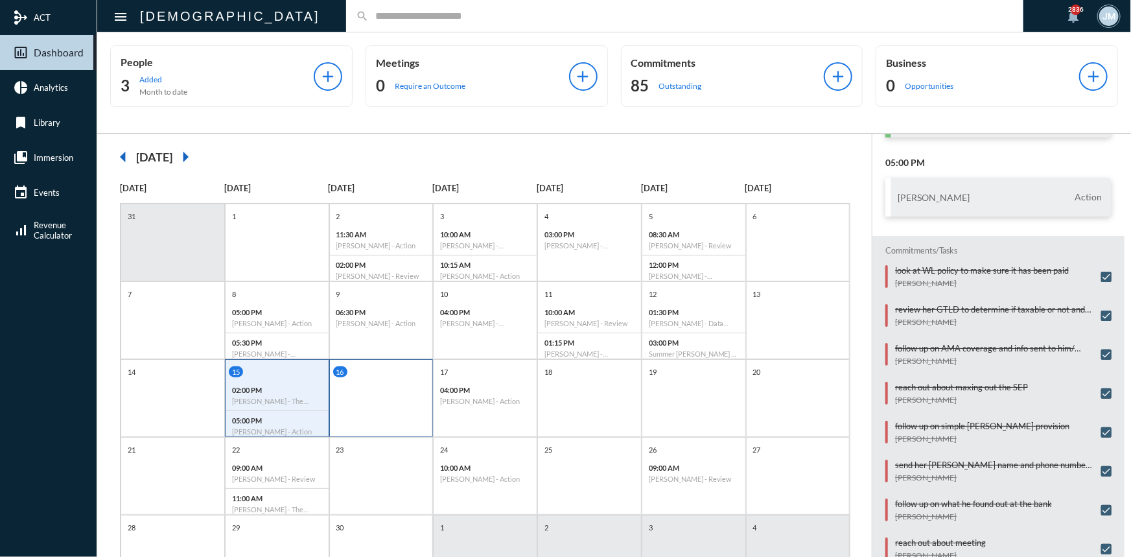
click at [394, 404] on div "16" at bounding box center [381, 398] width 104 height 78
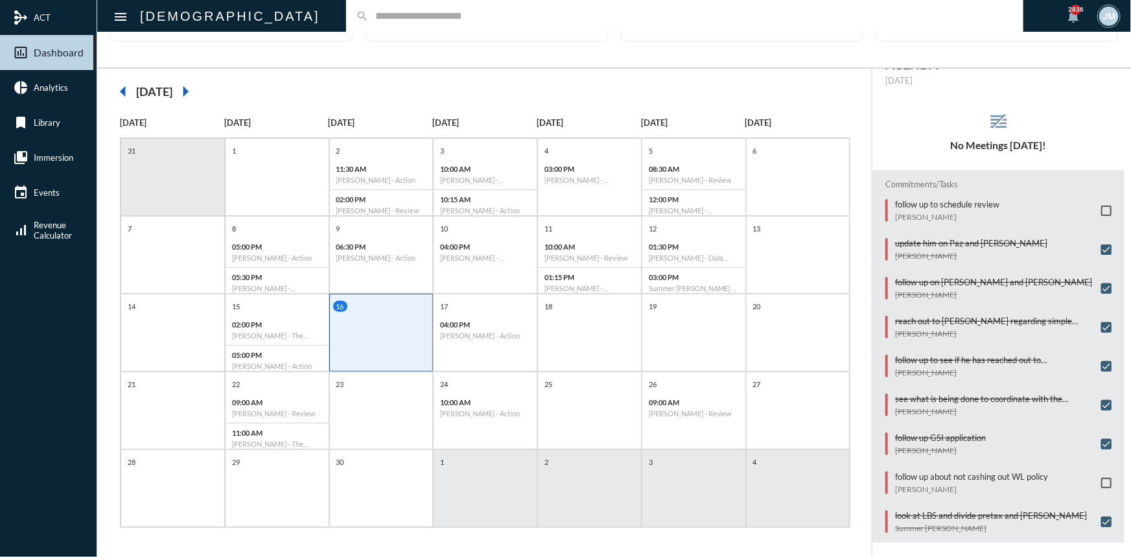
scroll to position [67, 0]
click at [971, 470] on p "follow up about not cashing out WL policy" at bounding box center [971, 475] width 153 height 10
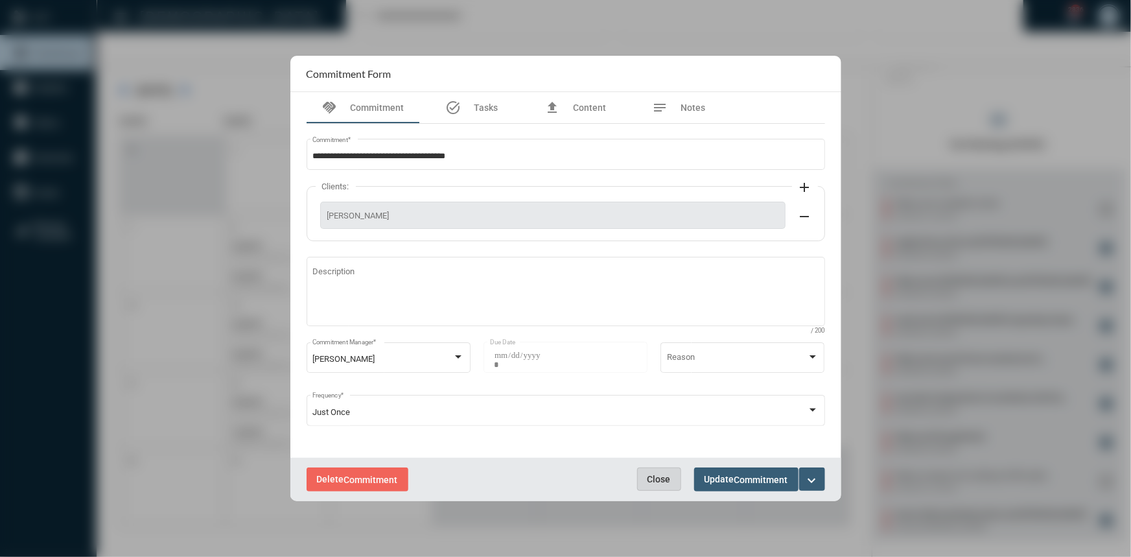
click at [661, 472] on button "Close" at bounding box center [659, 478] width 44 height 23
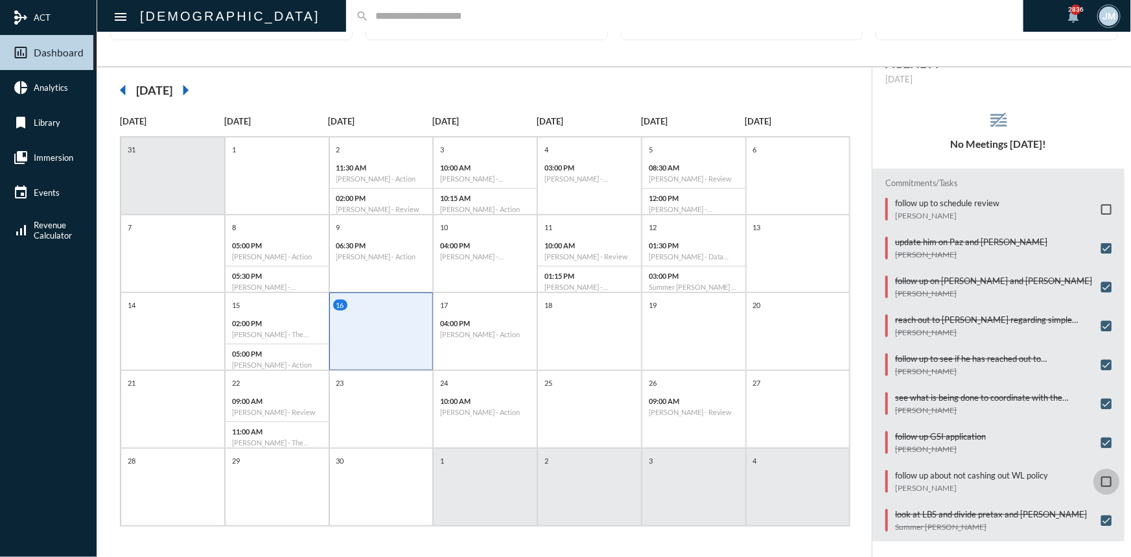
click at [1101, 476] on span at bounding box center [1106, 481] width 10 height 10
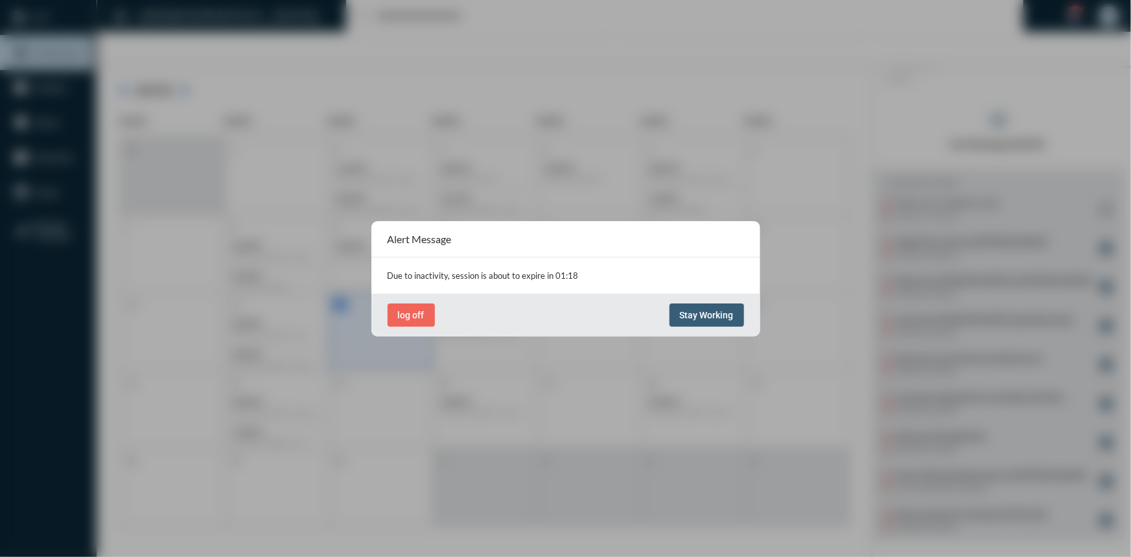
click at [716, 315] on span "Stay Working" at bounding box center [707, 315] width 54 height 10
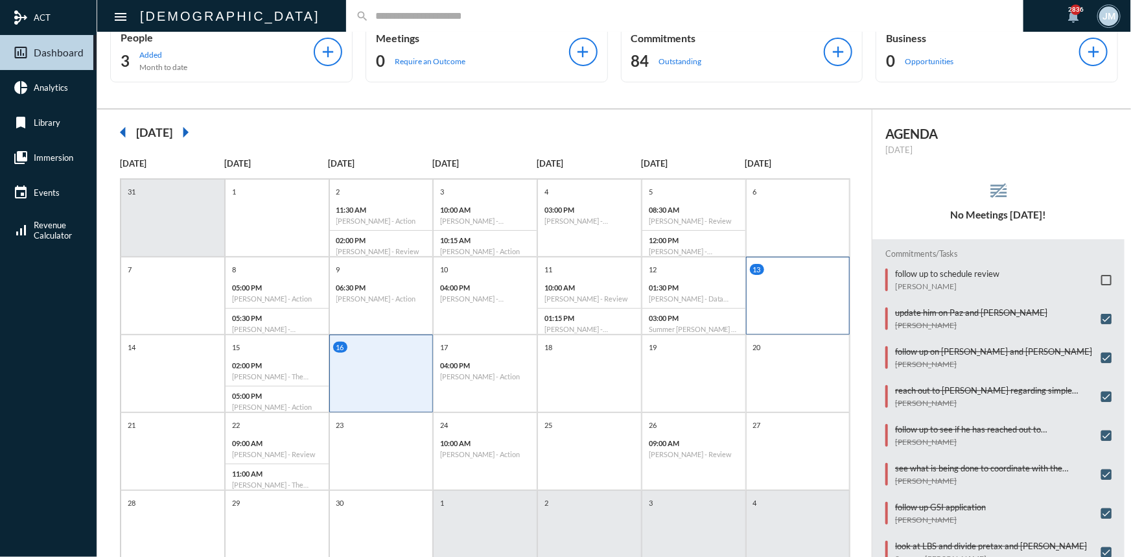
scroll to position [8, 0]
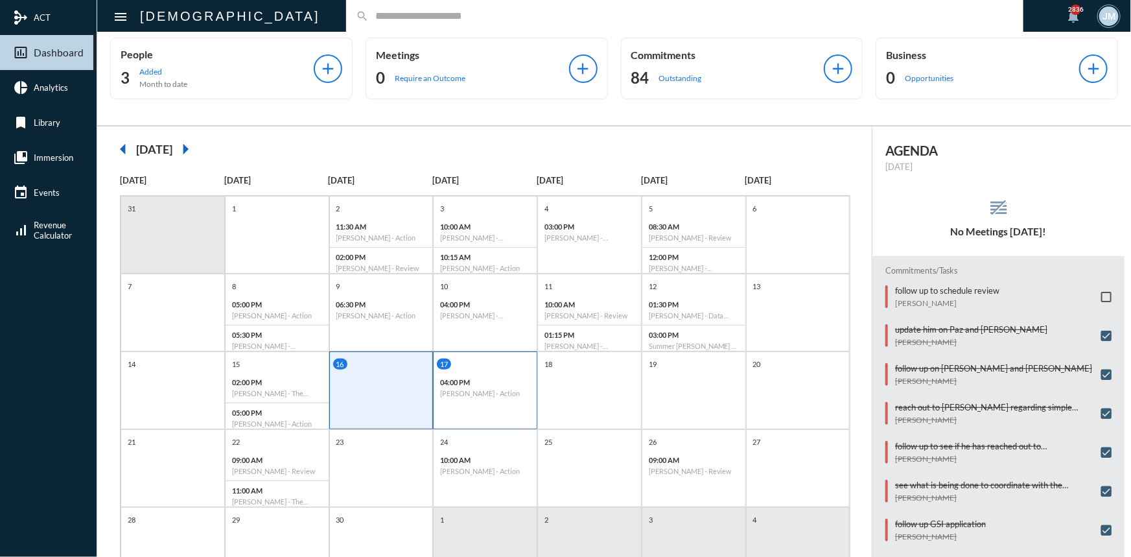
click at [518, 381] on p "04:00 PM" at bounding box center [485, 382] width 90 height 8
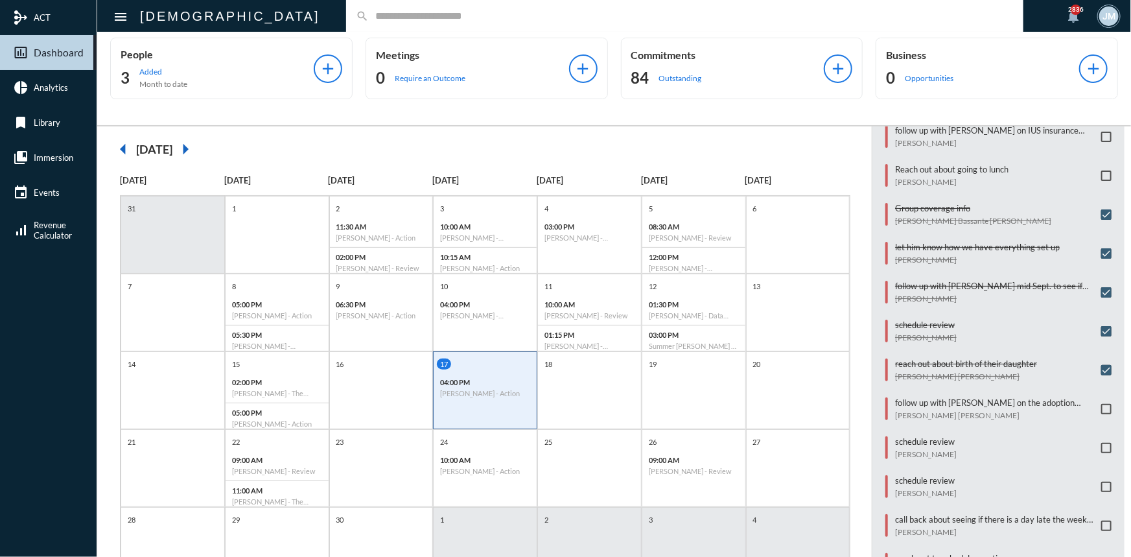
scroll to position [463, 0]
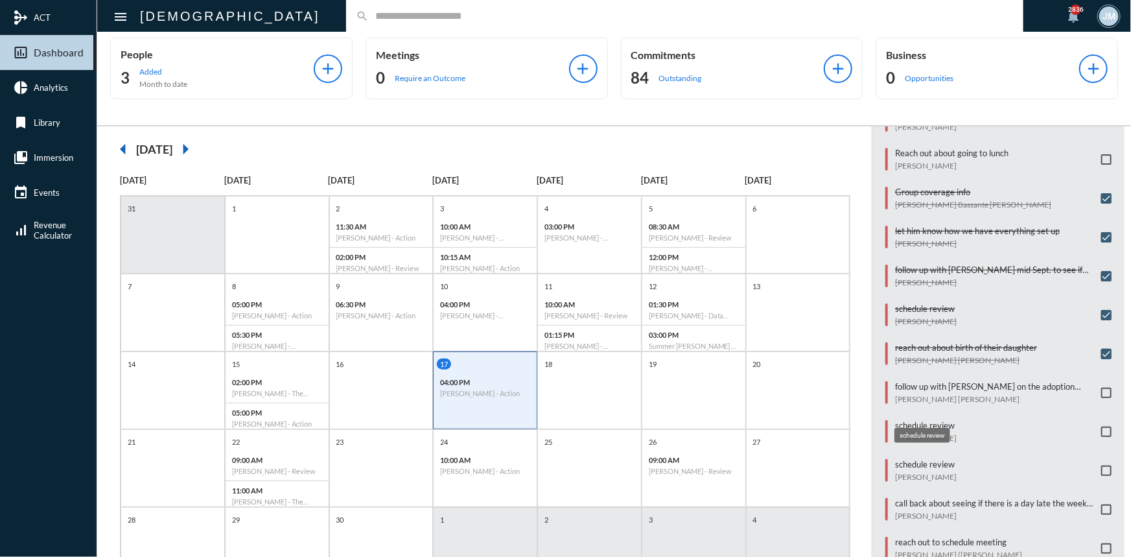
click at [919, 420] on p "schedule review" at bounding box center [926, 425] width 62 height 10
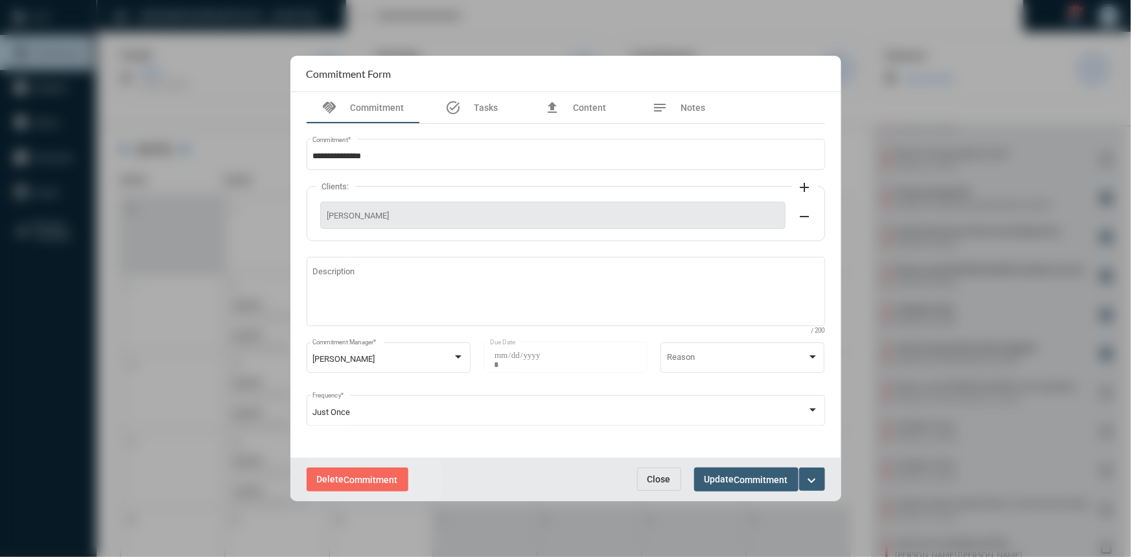
click at [374, 479] on span "Commitment" at bounding box center [371, 479] width 54 height 10
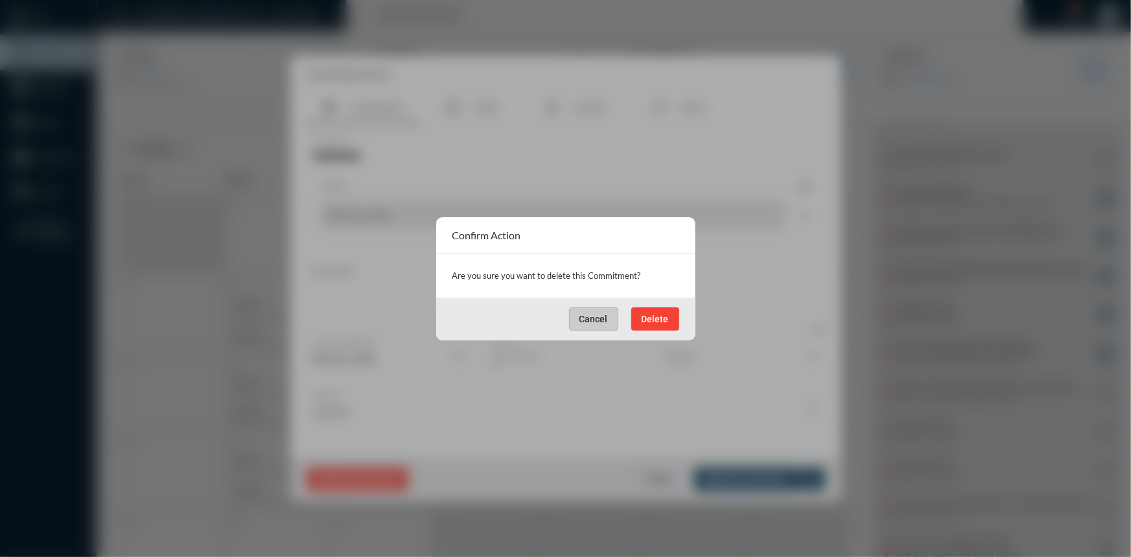
click at [653, 316] on span "Delete" at bounding box center [654, 319] width 27 height 10
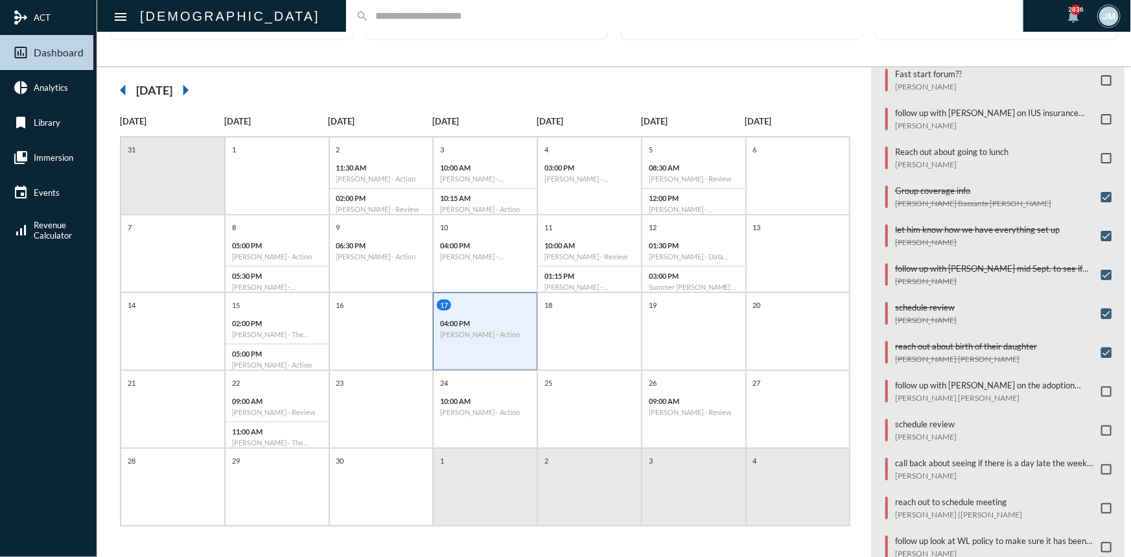
scroll to position [424, 0]
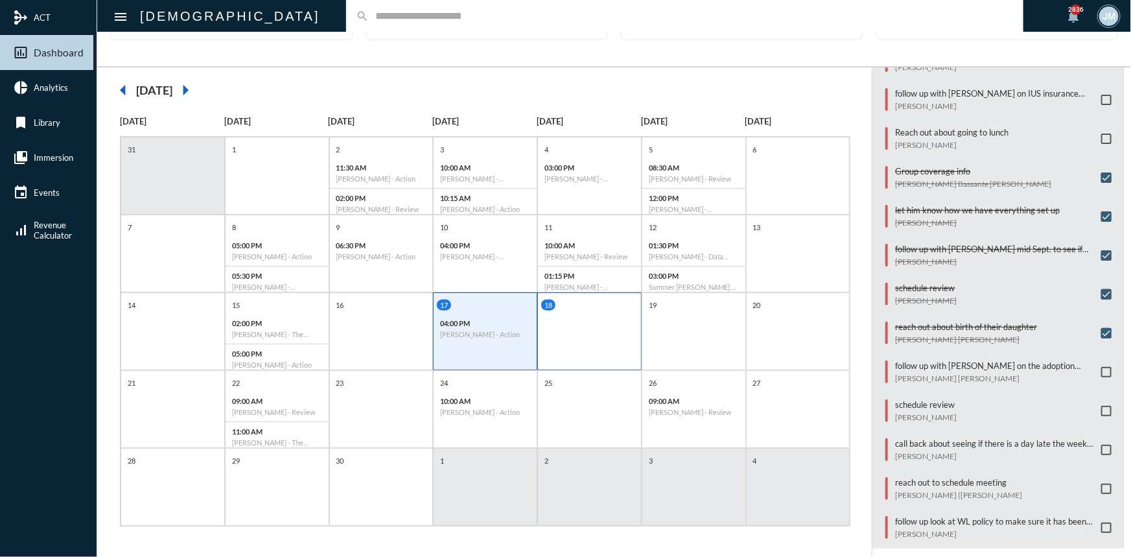
click at [565, 332] on div "18" at bounding box center [589, 331] width 104 height 78
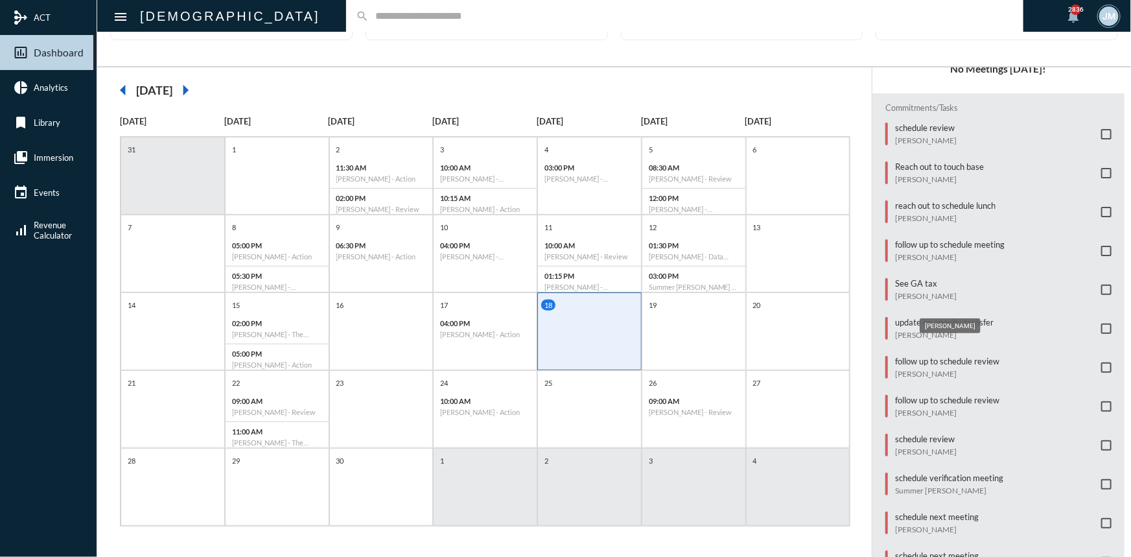
scroll to position [84, 0]
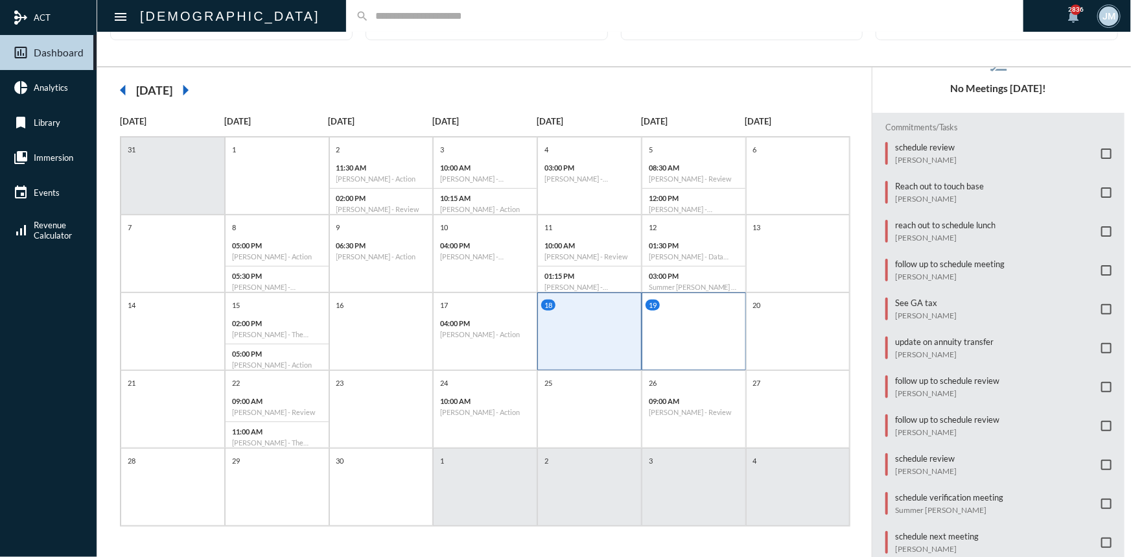
click at [706, 333] on div "19" at bounding box center [693, 331] width 104 height 78
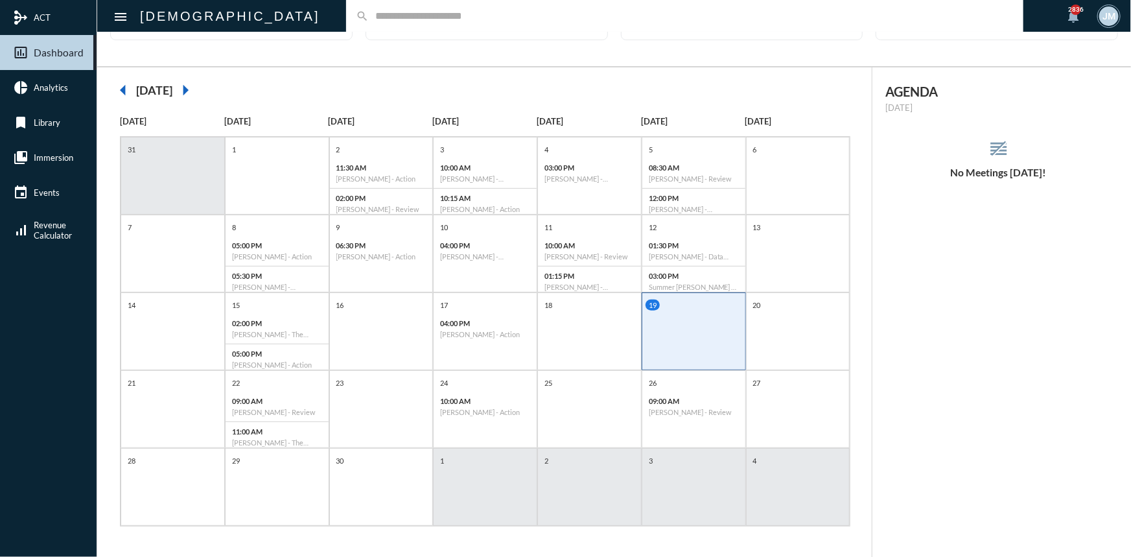
scroll to position [0, 0]
click at [569, 312] on div "18" at bounding box center [589, 331] width 104 height 78
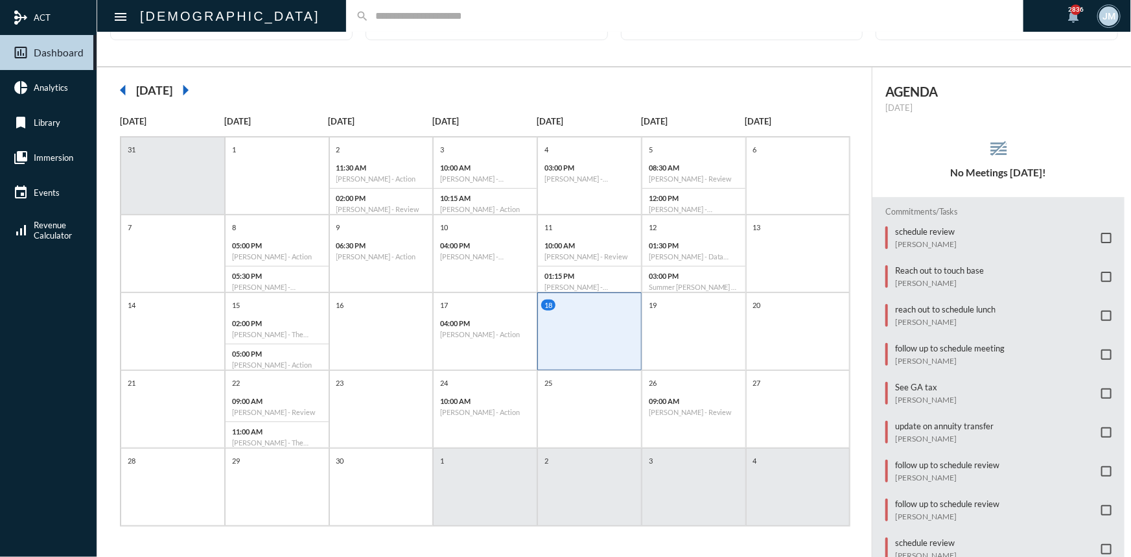
click at [549, 319] on div "18" at bounding box center [589, 331] width 104 height 78
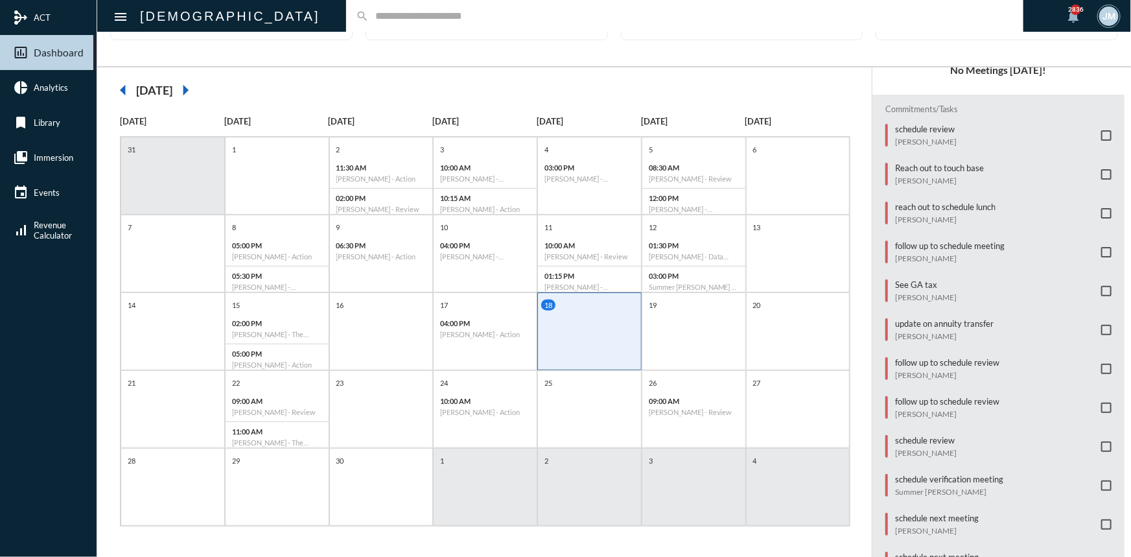
scroll to position [84, 0]
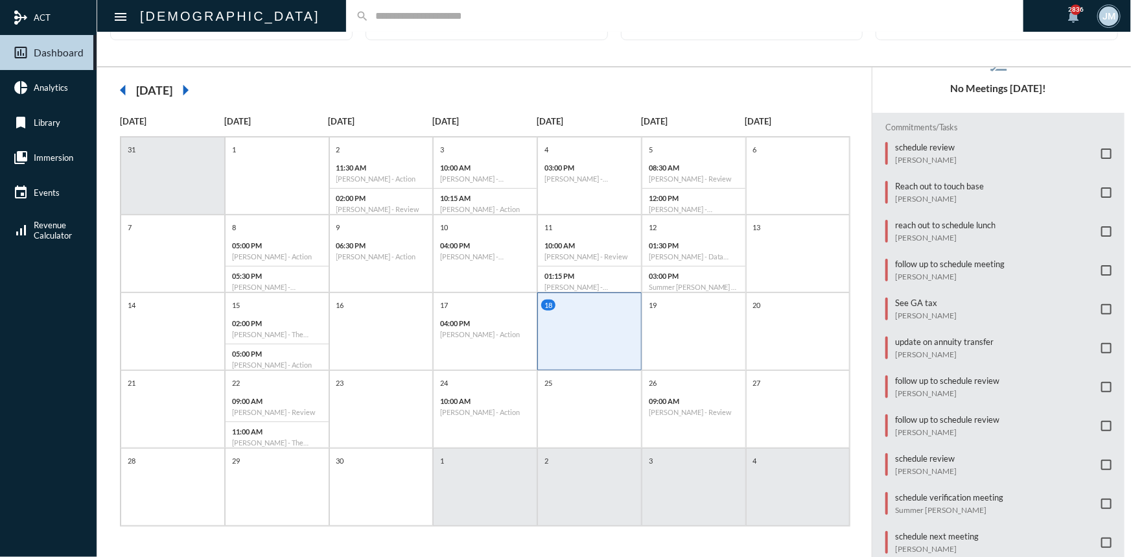
click at [198, 89] on mat-icon "arrow_right" at bounding box center [185, 90] width 26 height 26
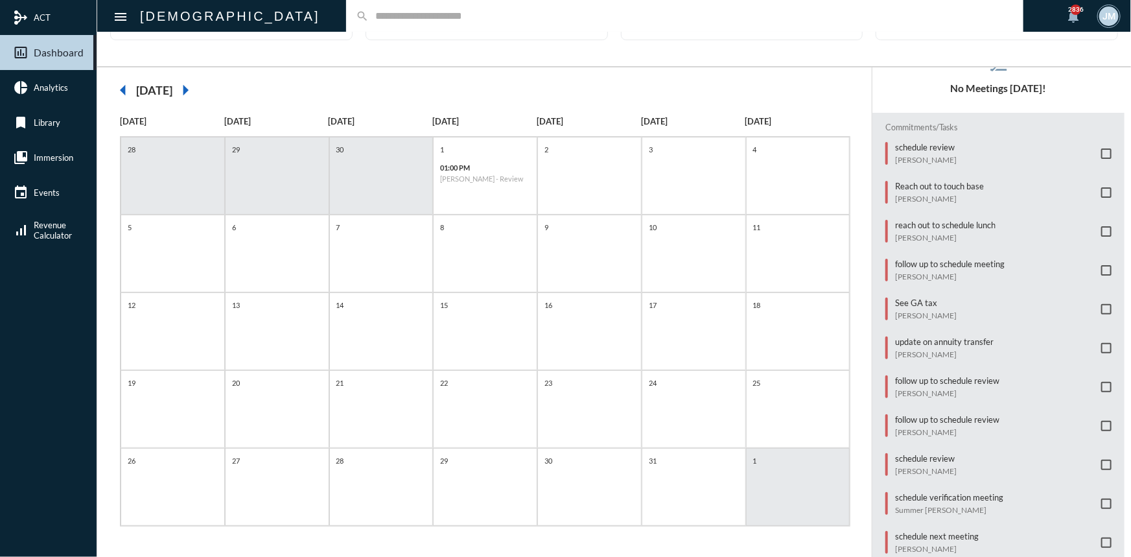
click at [198, 89] on mat-icon "arrow_right" at bounding box center [185, 90] width 26 height 26
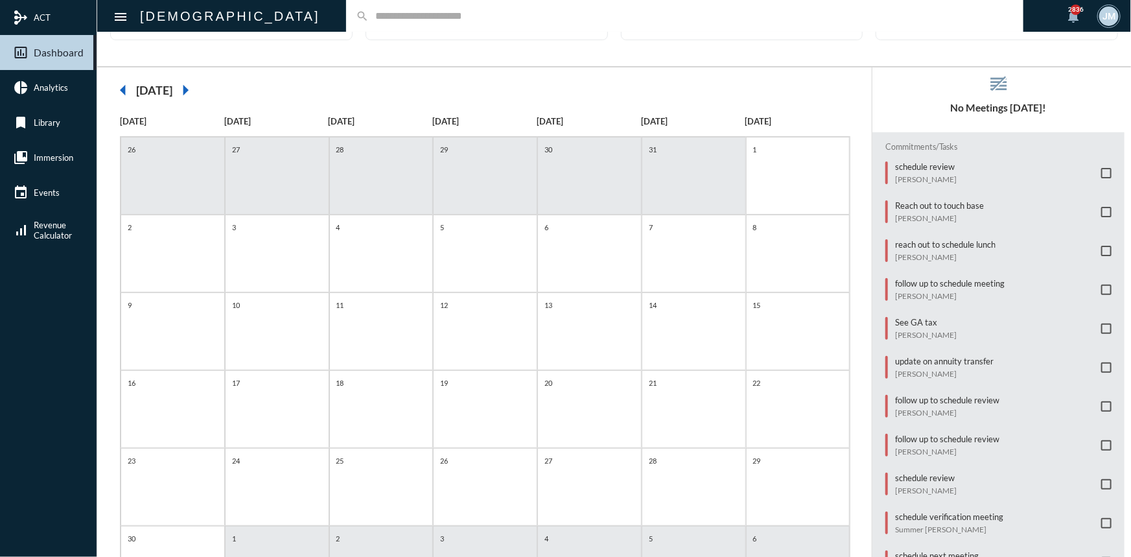
click at [128, 85] on mat-icon "arrow_left" at bounding box center [123, 90] width 26 height 26
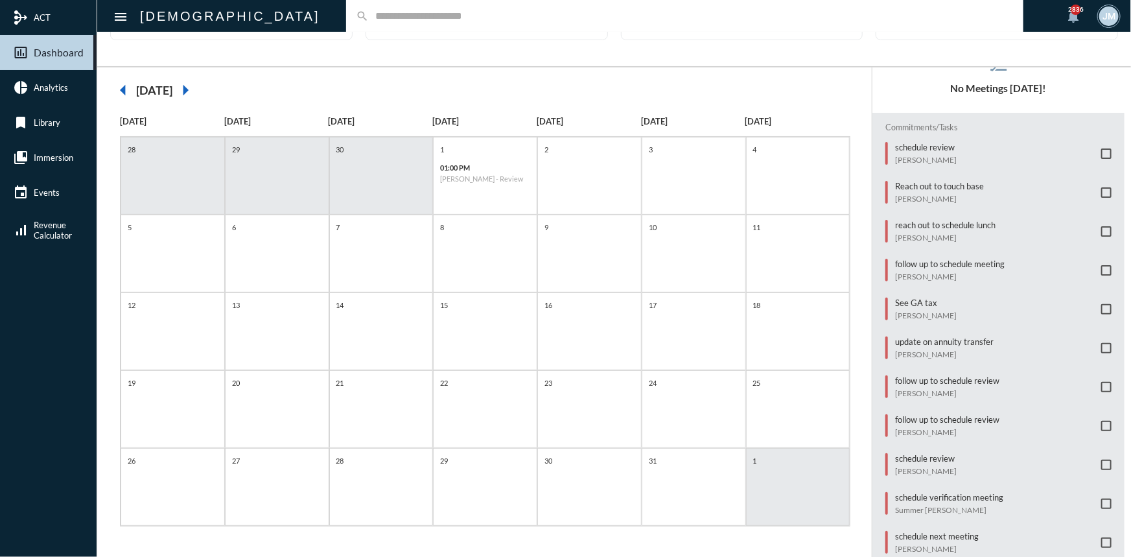
click at [128, 85] on mat-icon "arrow_left" at bounding box center [123, 90] width 26 height 26
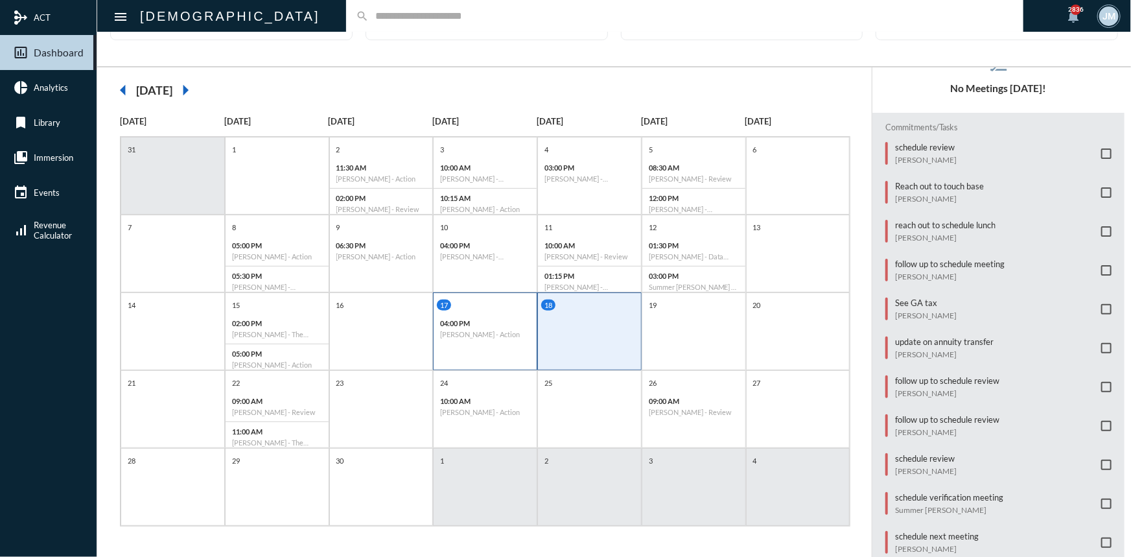
click at [476, 316] on div "04:00 PM [PERSON_NAME] - Action" at bounding box center [484, 329] width 103 height 30
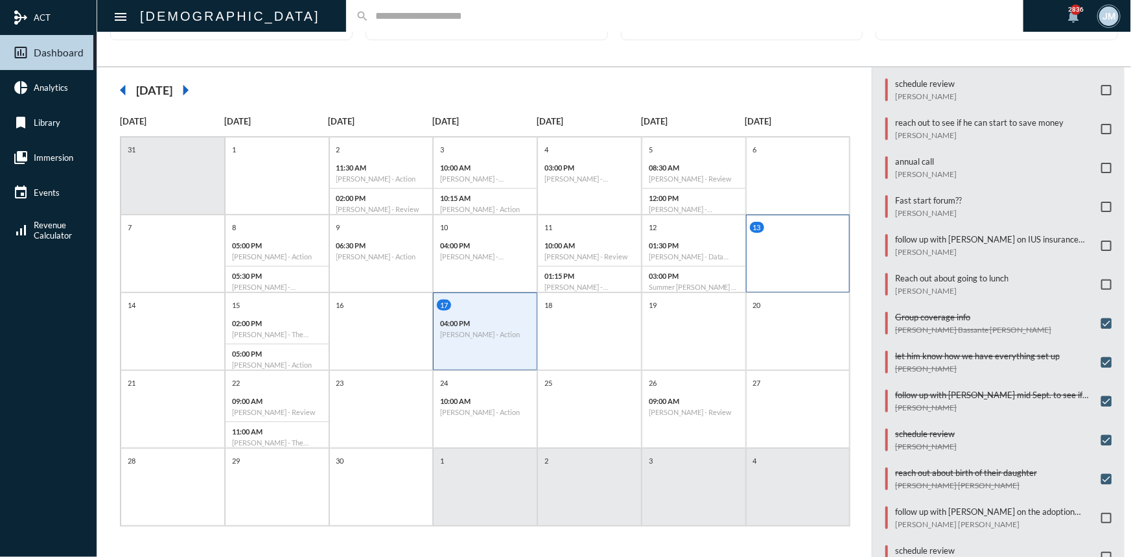
scroll to position [189, 0]
